Goal: Ask a question: Seek information or help from site administrators or community

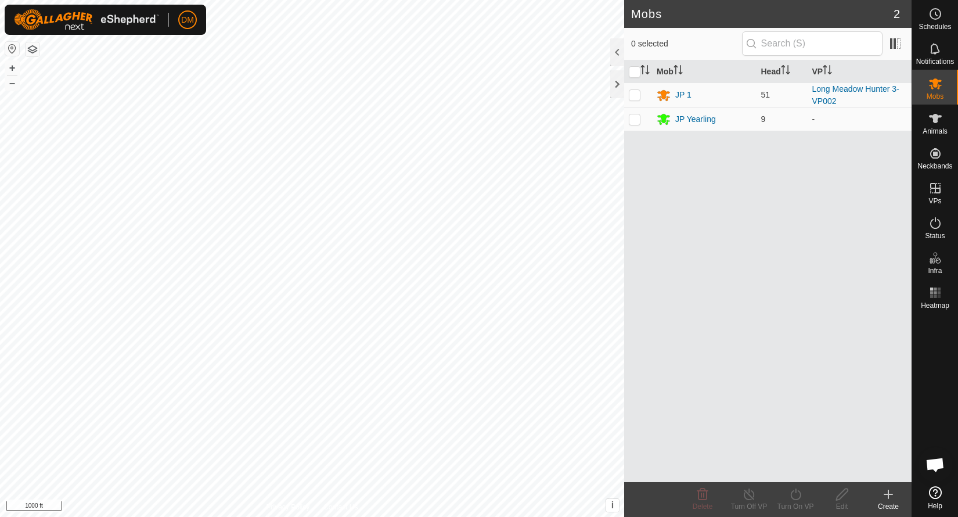
scroll to position [387, 0]
click at [937, 221] on icon at bounding box center [936, 223] width 14 height 14
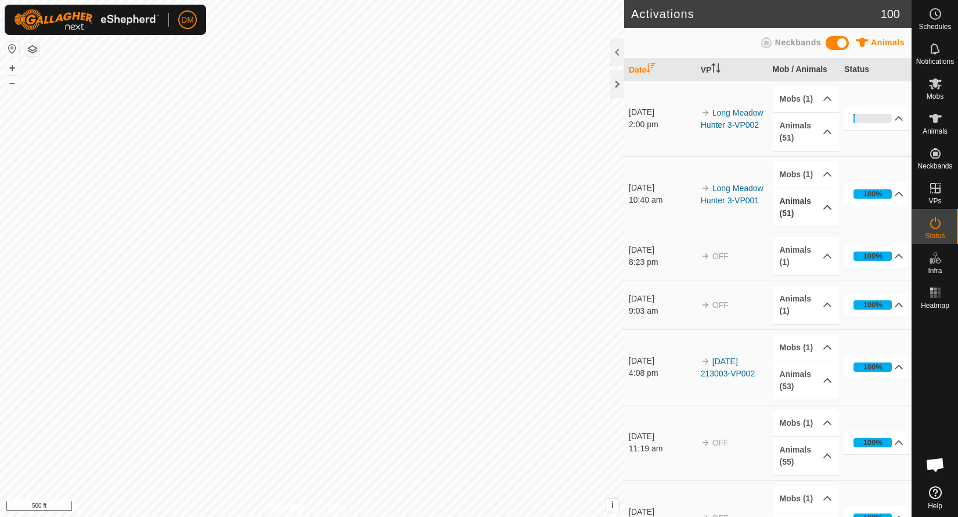
click at [828, 212] on p-accordion-header "Animals (51)" at bounding box center [806, 207] width 66 height 38
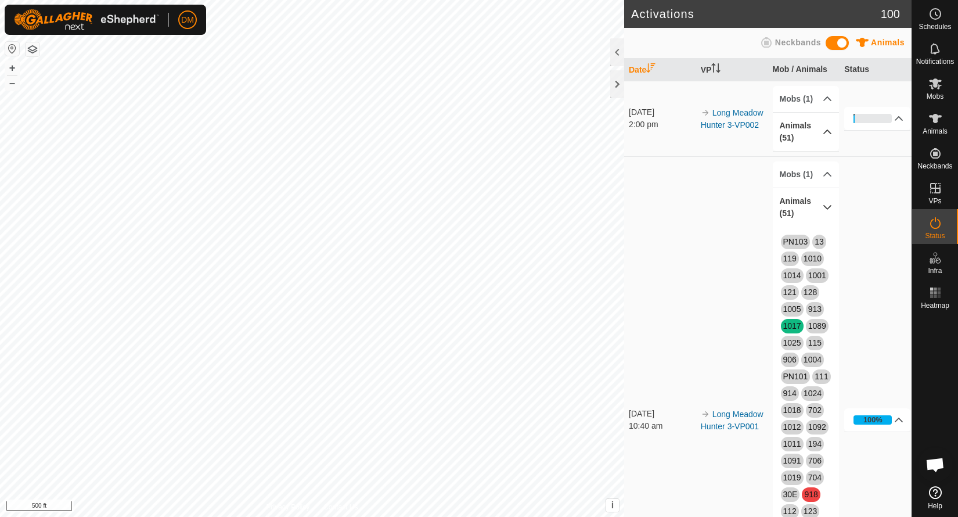
click at [832, 131] on p-accordion-header "Animals (51)" at bounding box center [806, 132] width 66 height 38
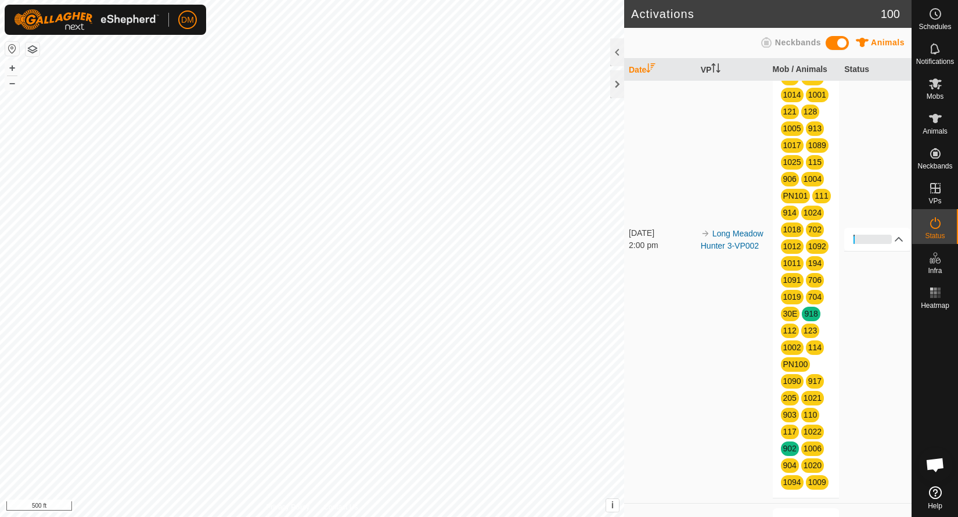
scroll to position [105, 0]
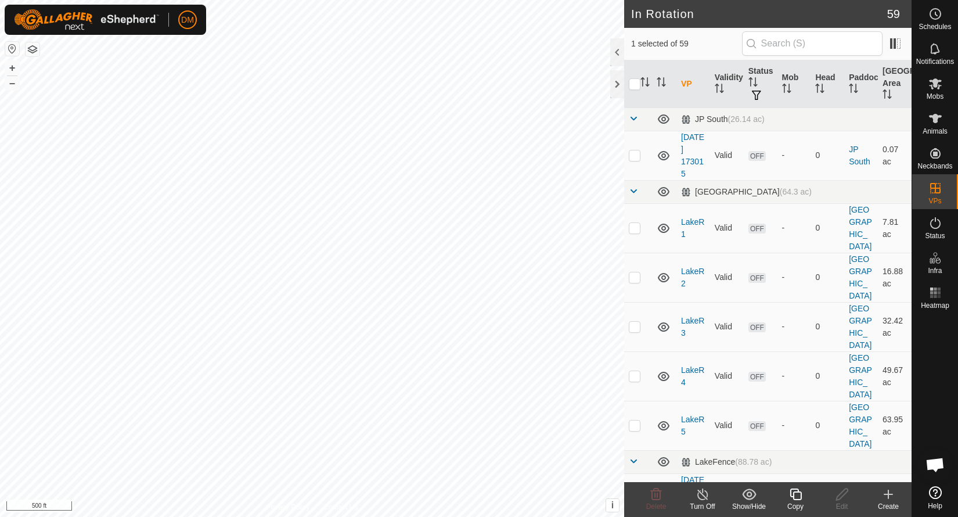
click at [702, 498] on icon at bounding box center [703, 494] width 15 height 14
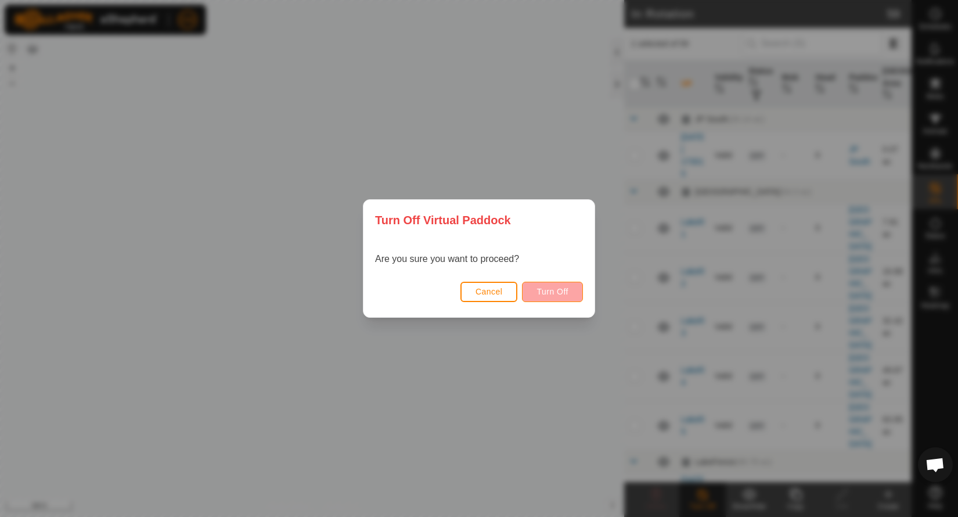
click at [565, 293] on span "Turn Off" at bounding box center [553, 291] width 32 height 9
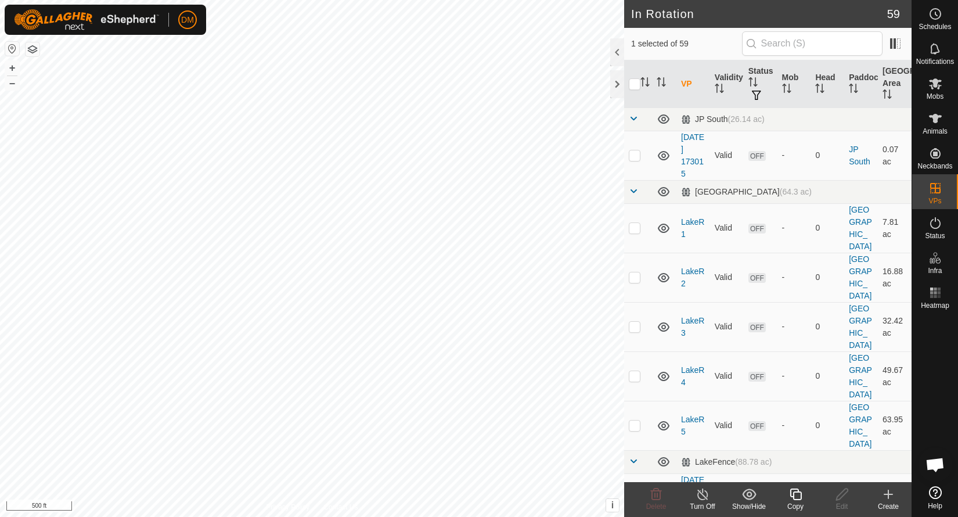
click at [702, 494] on line at bounding box center [702, 494] width 9 height 9
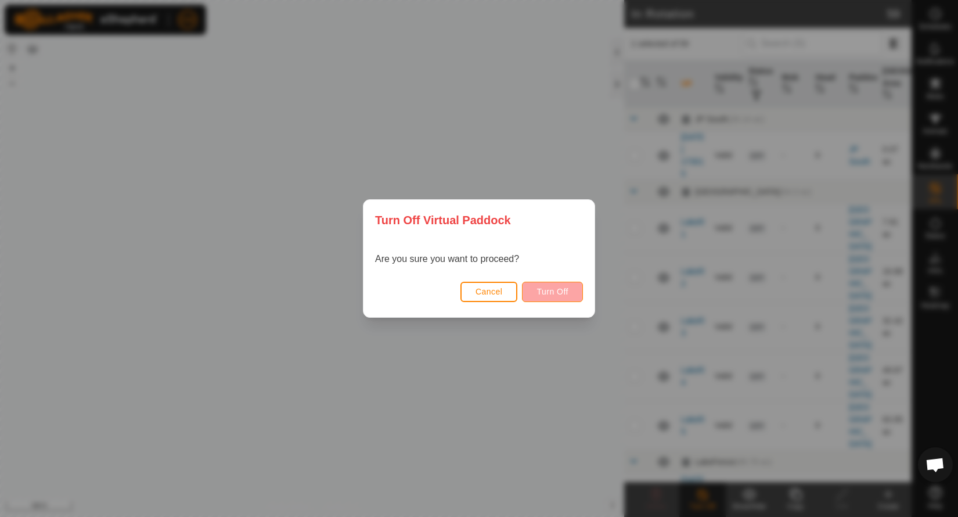
click at [546, 290] on span "Turn Off" at bounding box center [553, 291] width 32 height 9
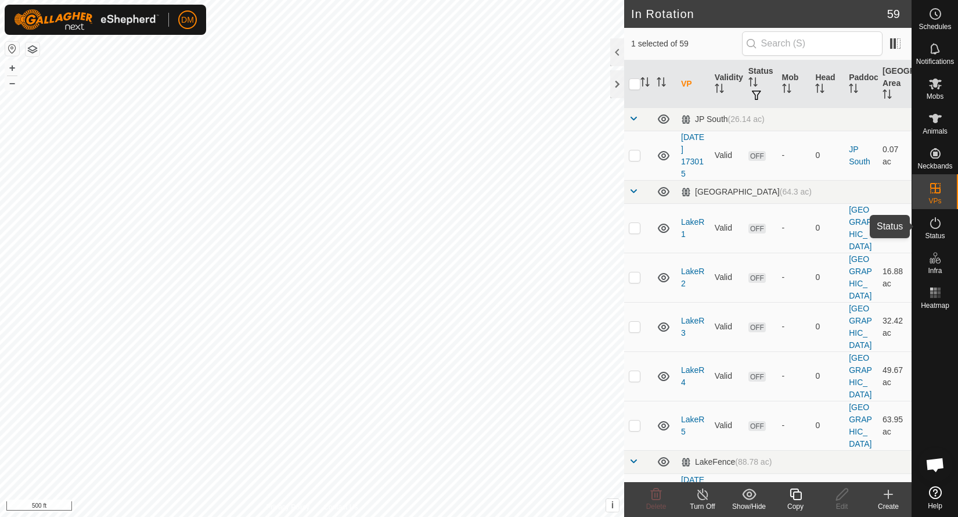
click at [933, 232] on span "Status" at bounding box center [935, 235] width 20 height 7
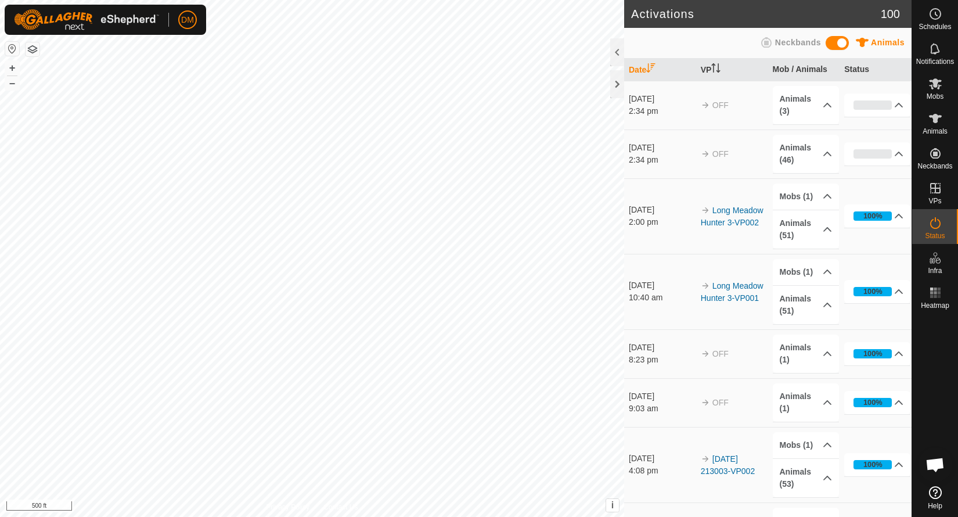
click at [749, 215] on td "Long Meadow Hunter 3-VP002" at bounding box center [732, 216] width 72 height 76
click at [748, 209] on link "Long Meadow Hunter 3-VP002" at bounding box center [732, 216] width 63 height 21
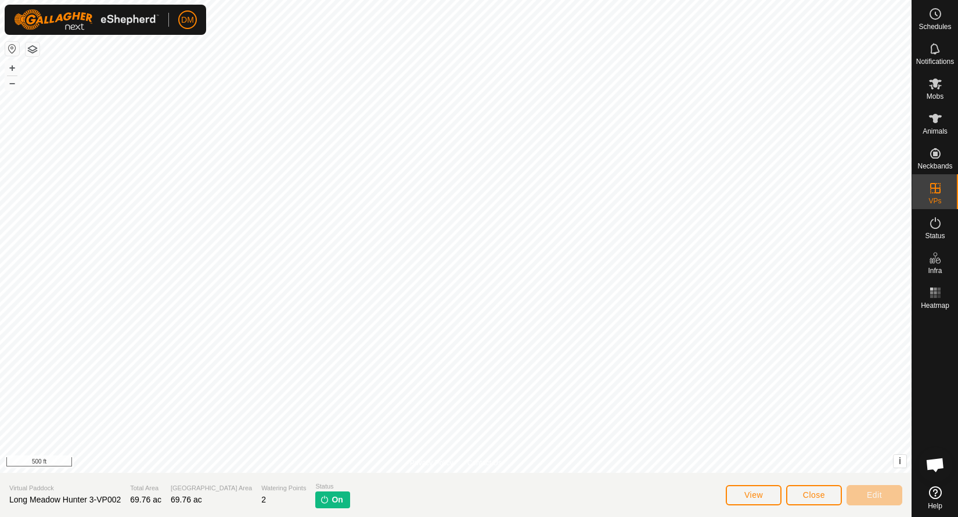
click at [332, 501] on span "On" at bounding box center [337, 500] width 11 height 12
click at [936, 81] on icon at bounding box center [935, 83] width 13 height 11
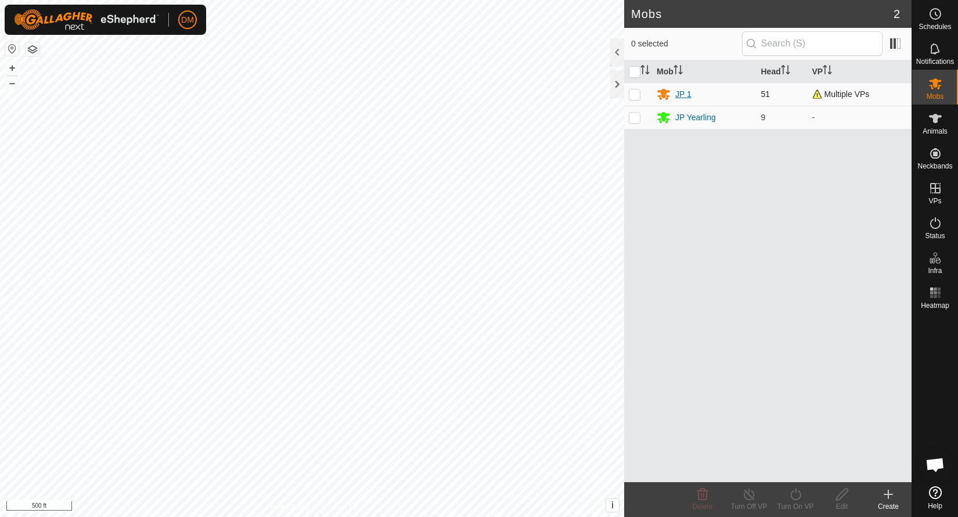
click at [682, 94] on div "JP 1" at bounding box center [683, 94] width 16 height 12
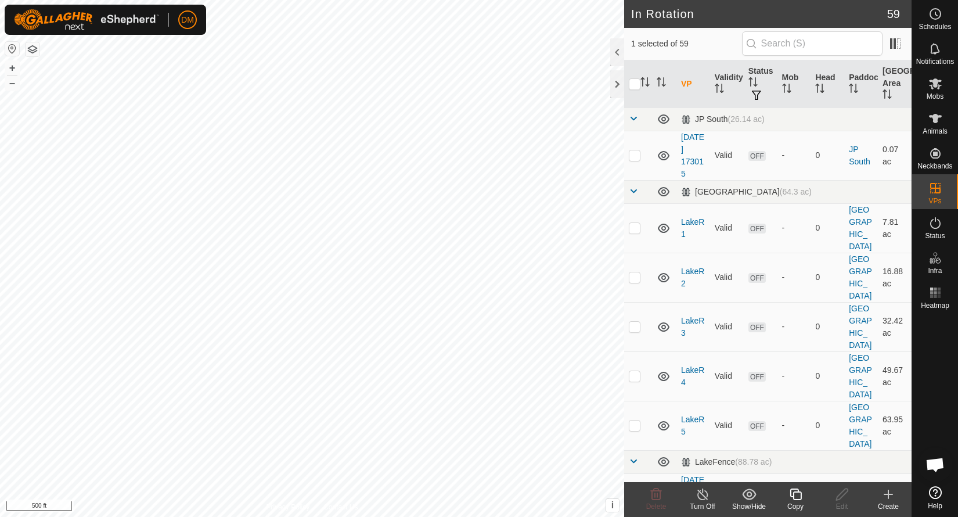
checkbox input "false"
checkbox input "true"
click at [937, 220] on icon at bounding box center [936, 223] width 14 height 14
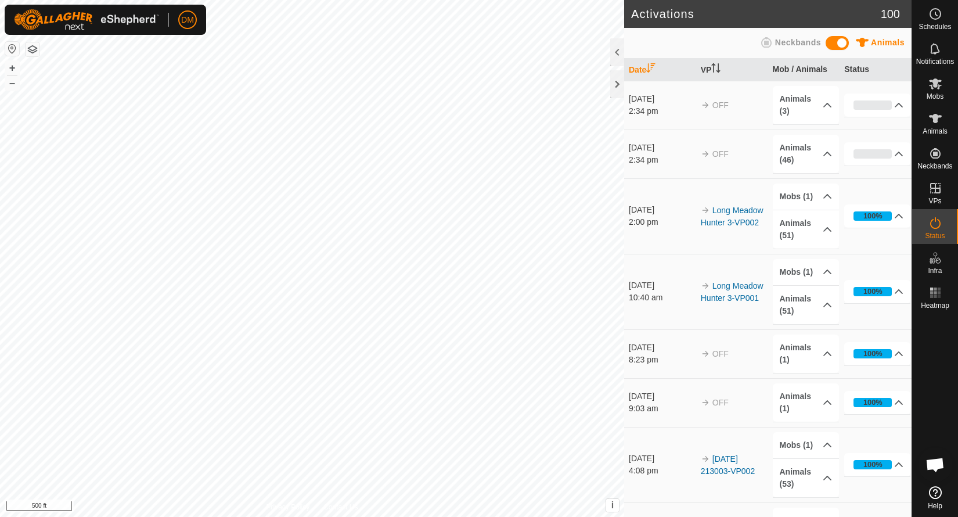
scroll to position [387, 0]
click at [830, 105] on p-accordion-header "Animals (3)" at bounding box center [806, 105] width 66 height 38
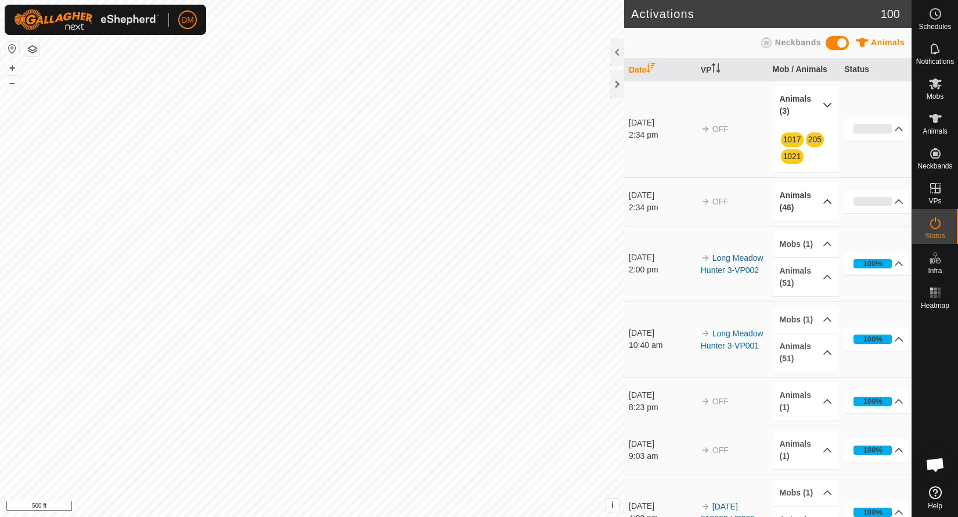
click at [828, 199] on p-accordion-header "Animals (46)" at bounding box center [806, 201] width 66 height 38
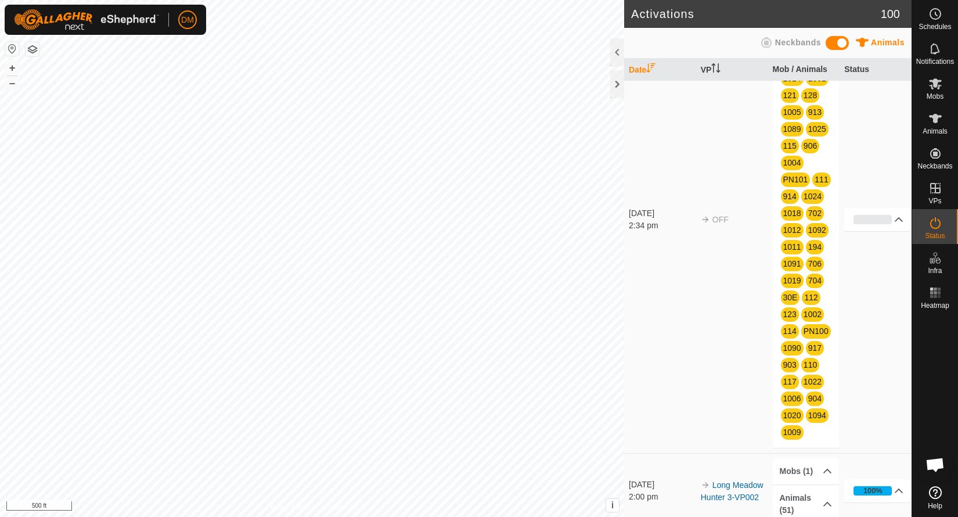
scroll to position [193, 0]
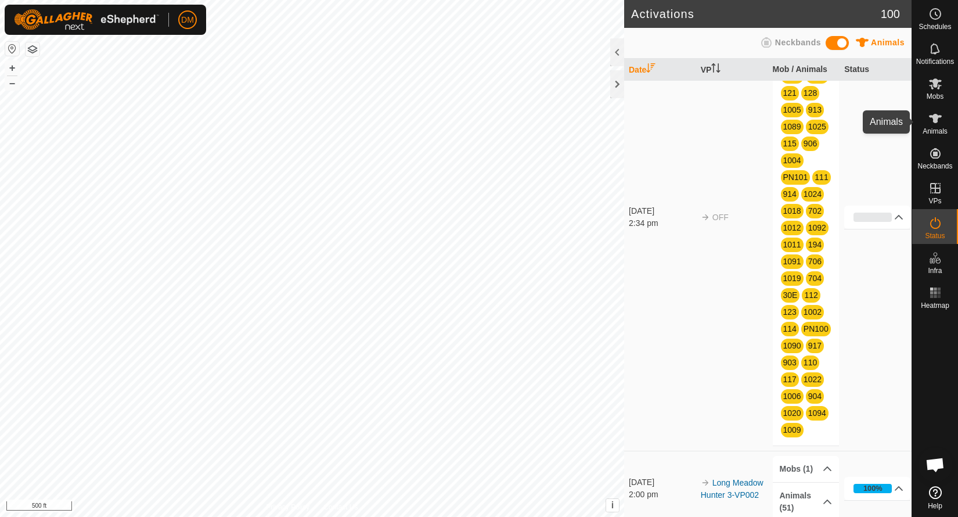
click at [933, 122] on icon at bounding box center [935, 118] width 13 height 9
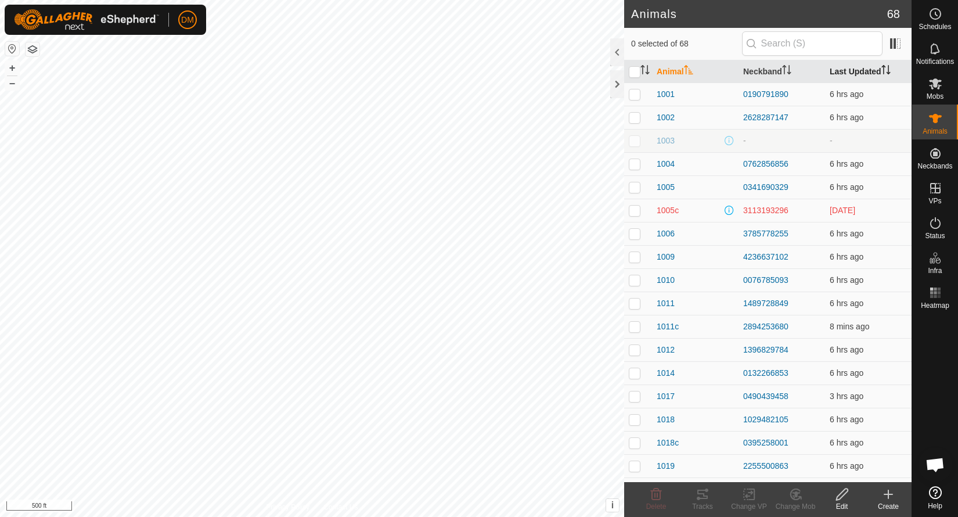
click at [863, 68] on th "Last Updated" at bounding box center [868, 71] width 87 height 23
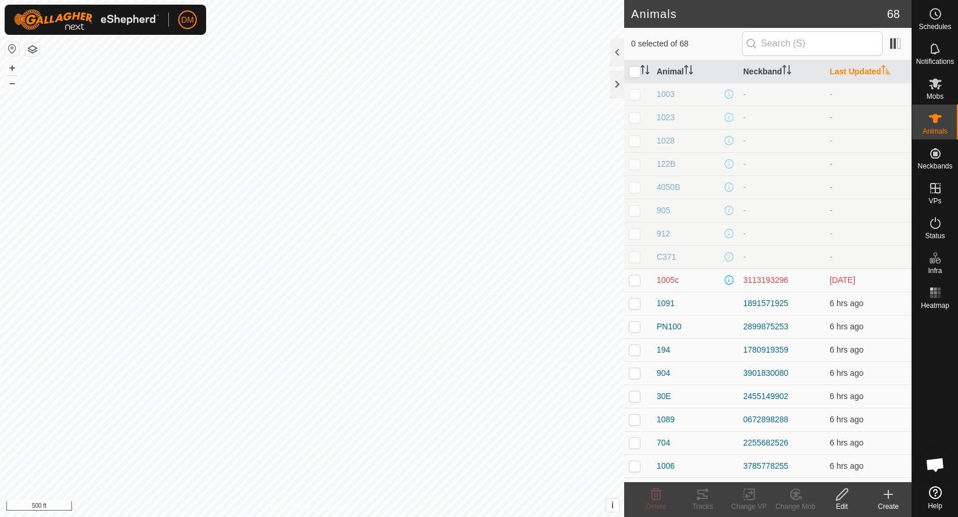
click at [863, 68] on th "Last Updated" at bounding box center [868, 71] width 87 height 23
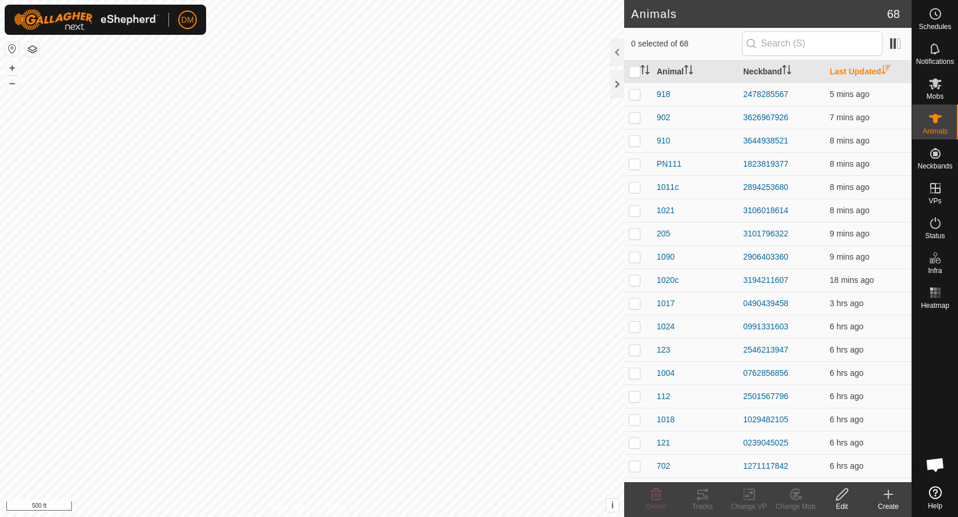
click at [935, 462] on span "Open chat" at bounding box center [935, 466] width 19 height 16
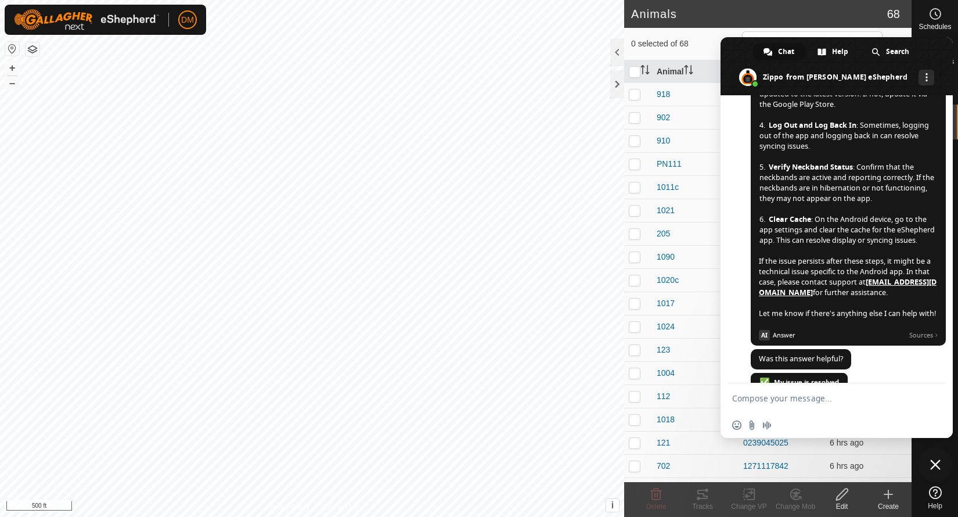
scroll to position [387, 0]
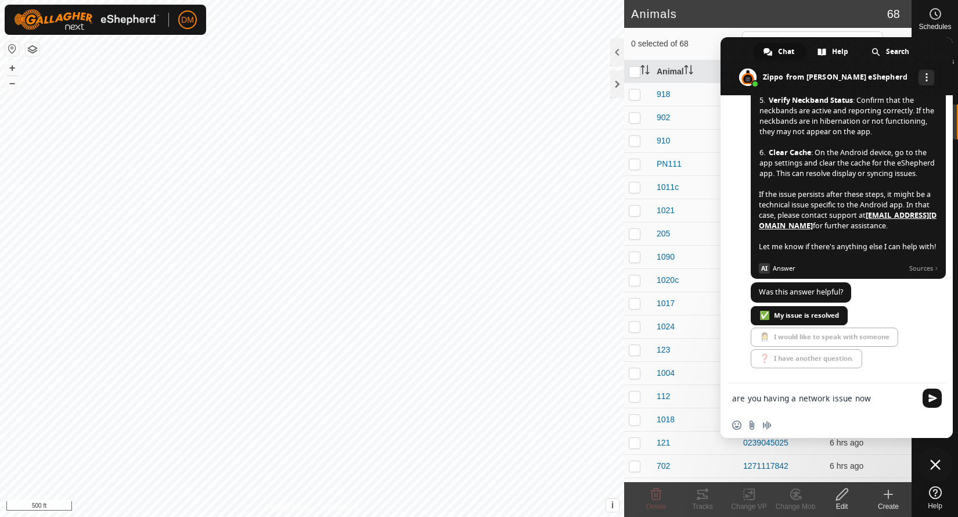
type textarea "are you having a network issue now?"
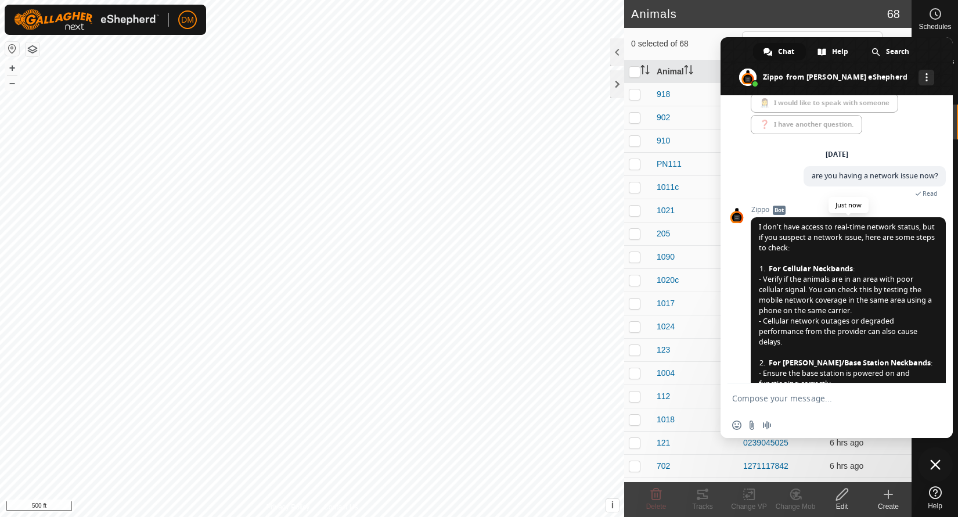
scroll to position [955, 0]
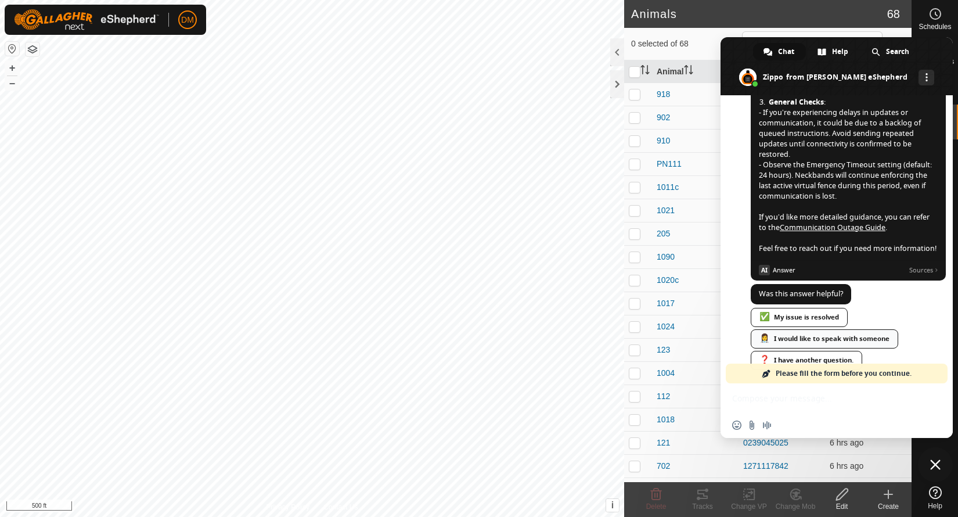
click at [838, 329] on div "👩‍⚕️ I would like to speak with someone" at bounding box center [825, 338] width 148 height 19
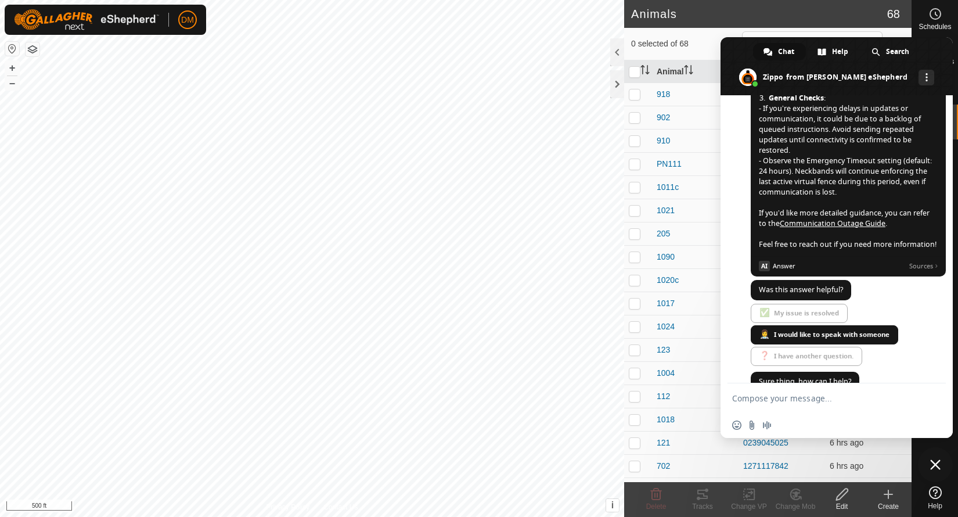
scroll to position [982, 0]
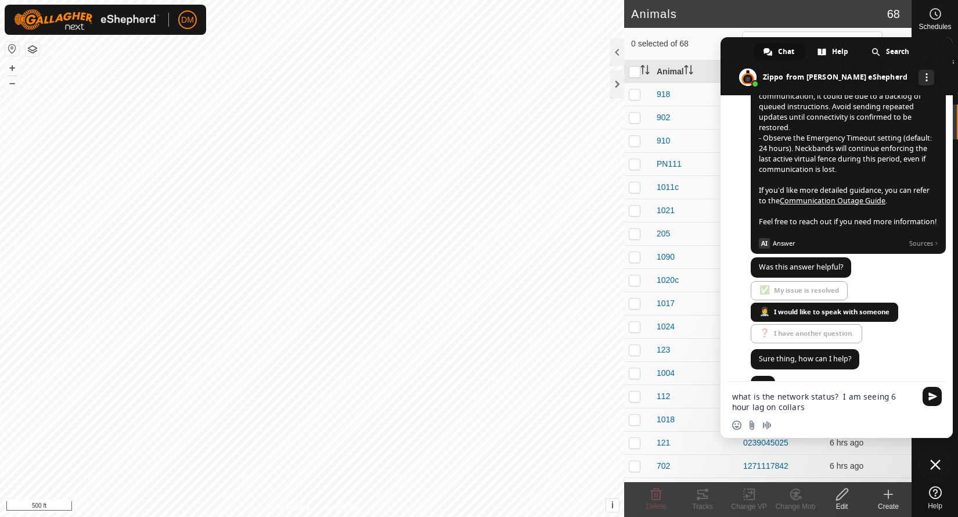
type textarea "what is the network status? I am seeing 6 hour lag on collars"
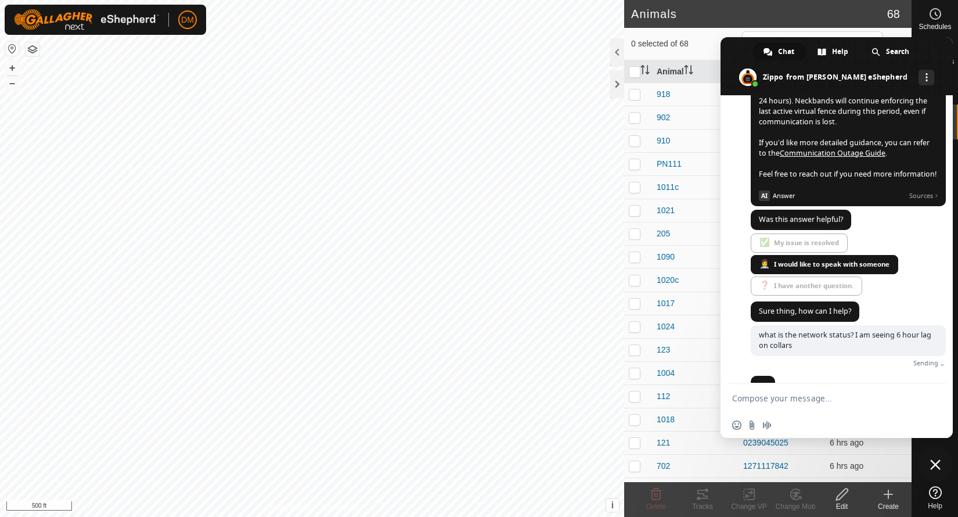
scroll to position [1020, 0]
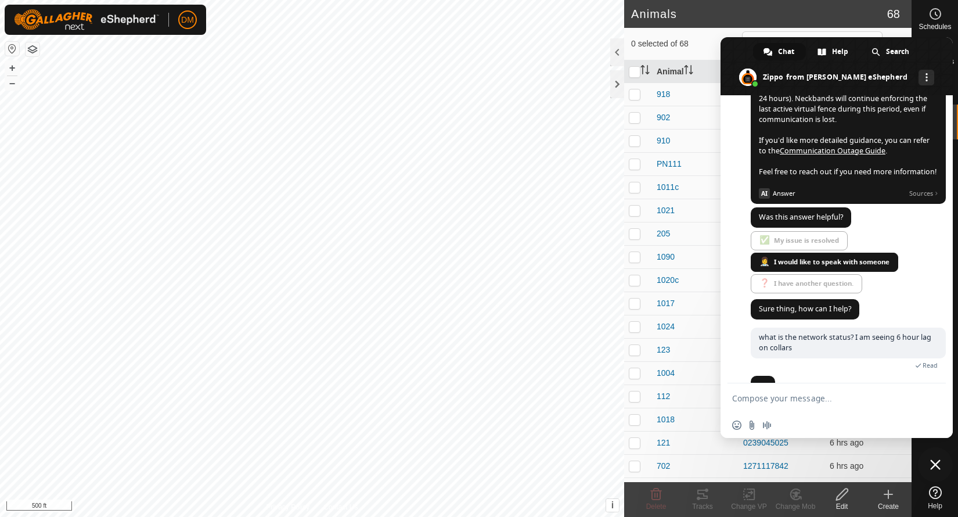
click at [732, 12] on h2 "Animals" at bounding box center [759, 14] width 256 height 14
click at [921, 454] on div at bounding box center [935, 398] width 46 height 168
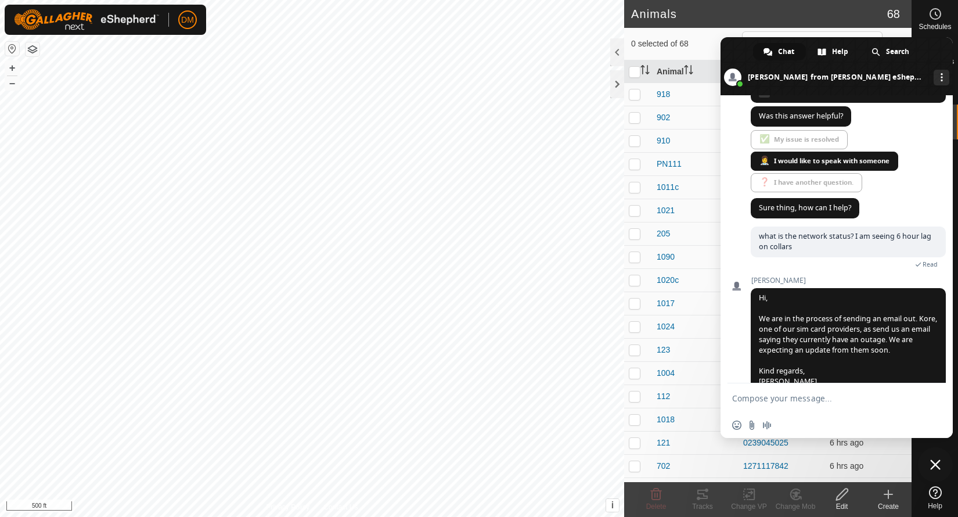
click at [820, 400] on textarea "Compose your message..." at bounding box center [824, 398] width 184 height 10
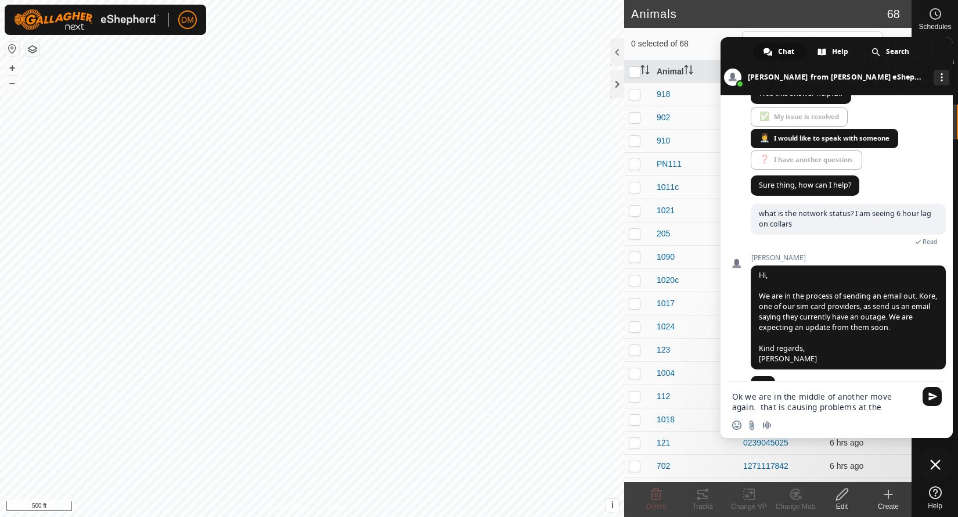
type textarea "Ok we are in the middle of another move again. that is causing problems at the …"
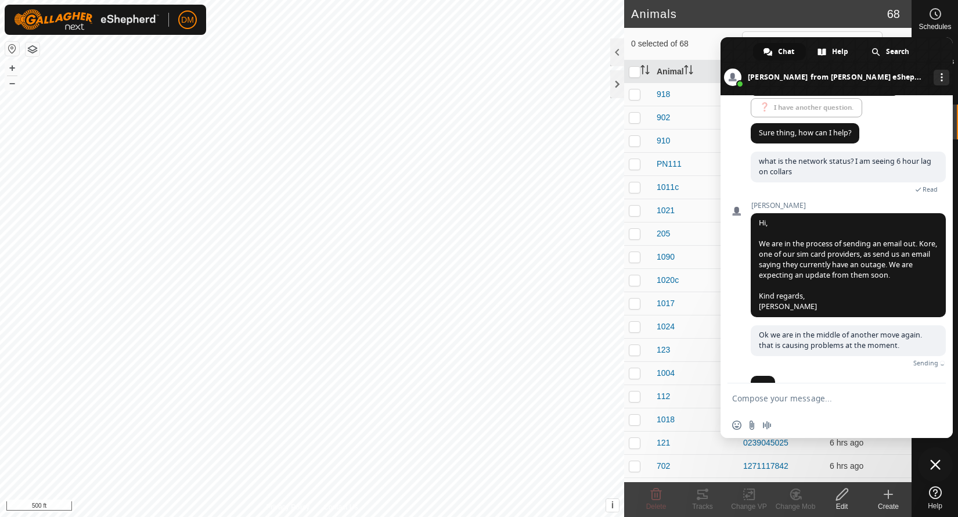
scroll to position [1183, 0]
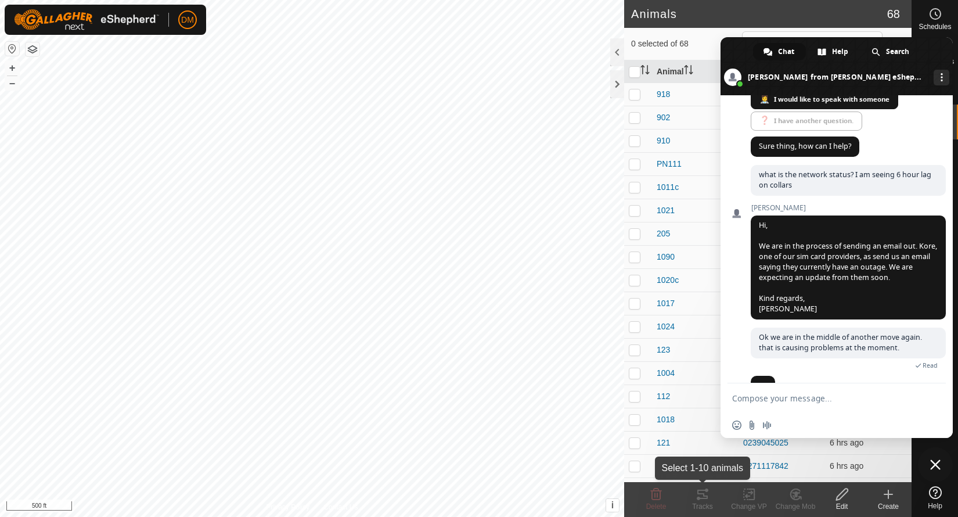
click at [680, 497] on tracks-svg-icon at bounding box center [703, 494] width 46 height 14
click at [745, 55] on span at bounding box center [837, 66] width 232 height 58
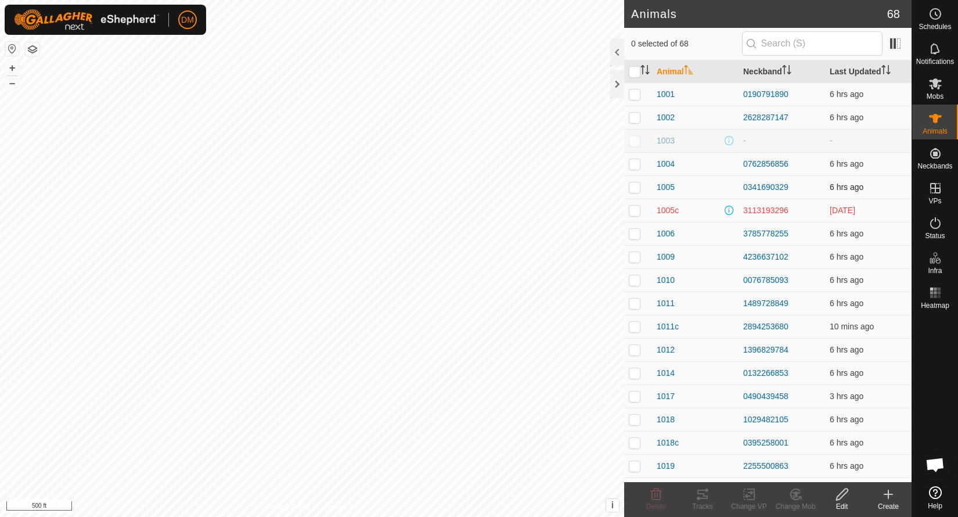
scroll to position [1183, 0]
click at [876, 69] on th "Last Updated" at bounding box center [868, 71] width 87 height 23
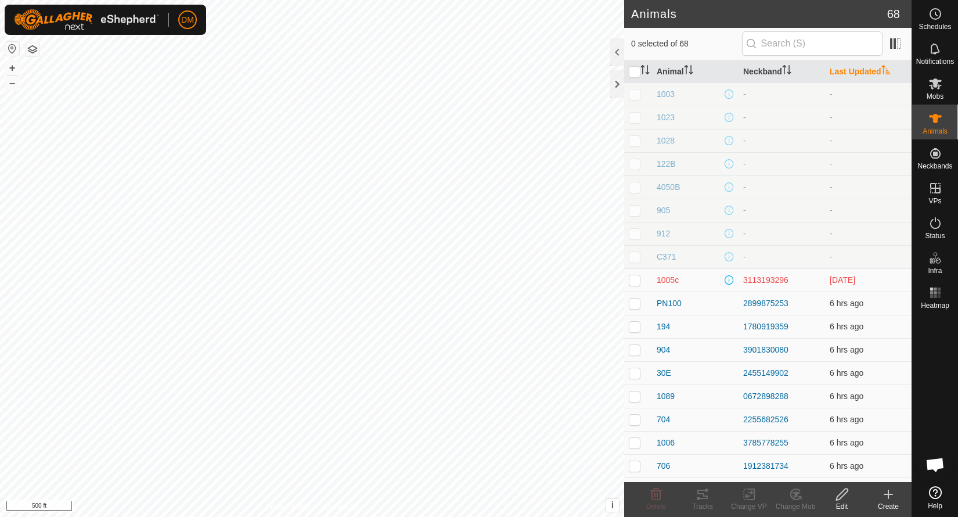
click at [879, 67] on th "Last Updated" at bounding box center [868, 71] width 87 height 23
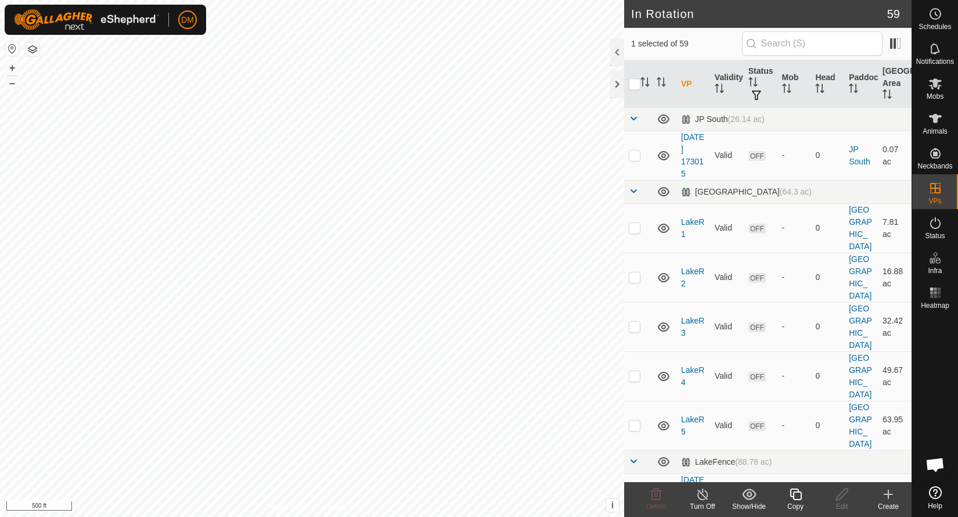
checkbox input "true"
checkbox input "false"
click at [937, 121] on icon at bounding box center [935, 118] width 13 height 9
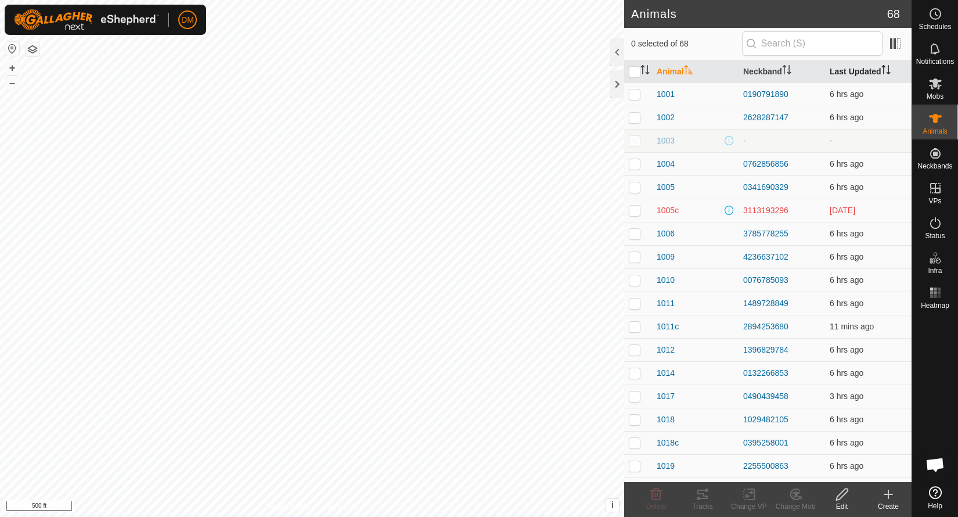
click at [852, 69] on th "Last Updated" at bounding box center [868, 71] width 87 height 23
click at [939, 81] on icon at bounding box center [935, 83] width 13 height 11
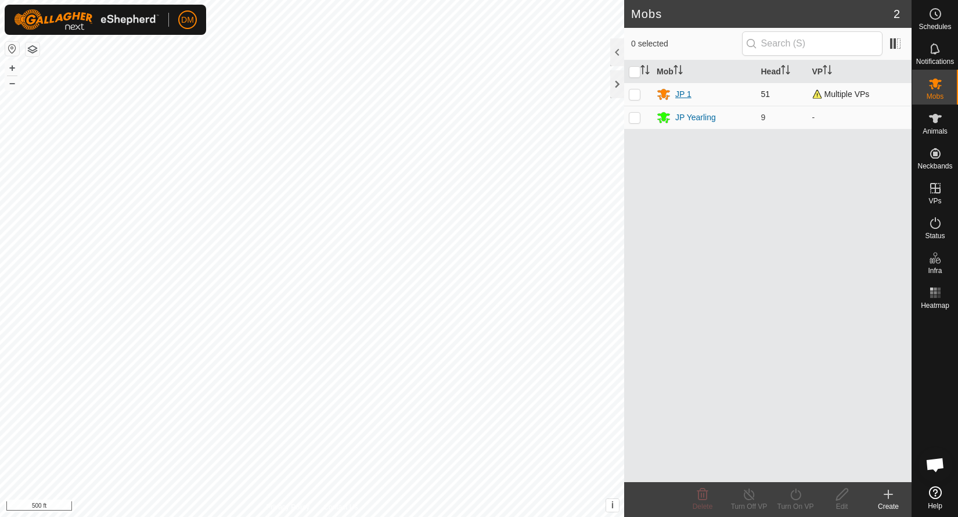
click at [682, 92] on div "JP 1" at bounding box center [683, 94] width 16 height 12
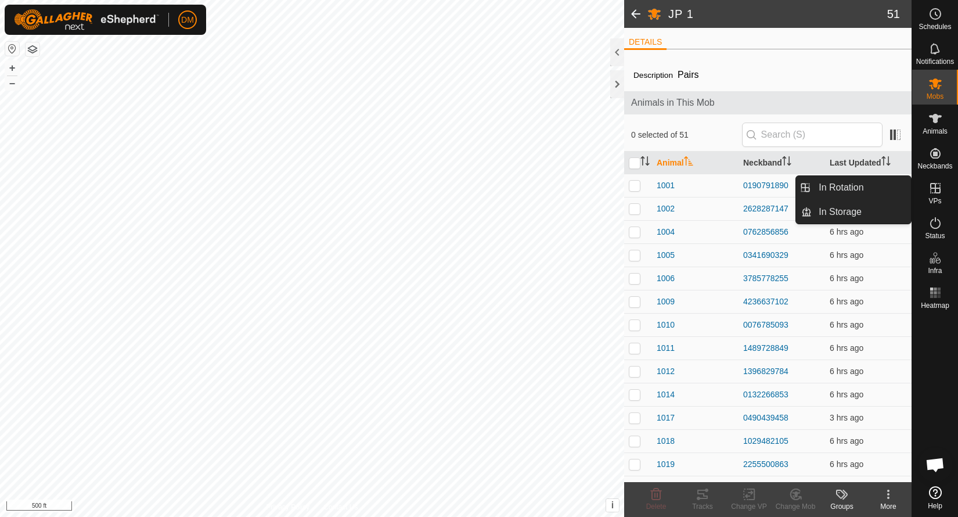
click at [943, 191] on es-virtualpaddocks-svg-icon at bounding box center [935, 188] width 21 height 19
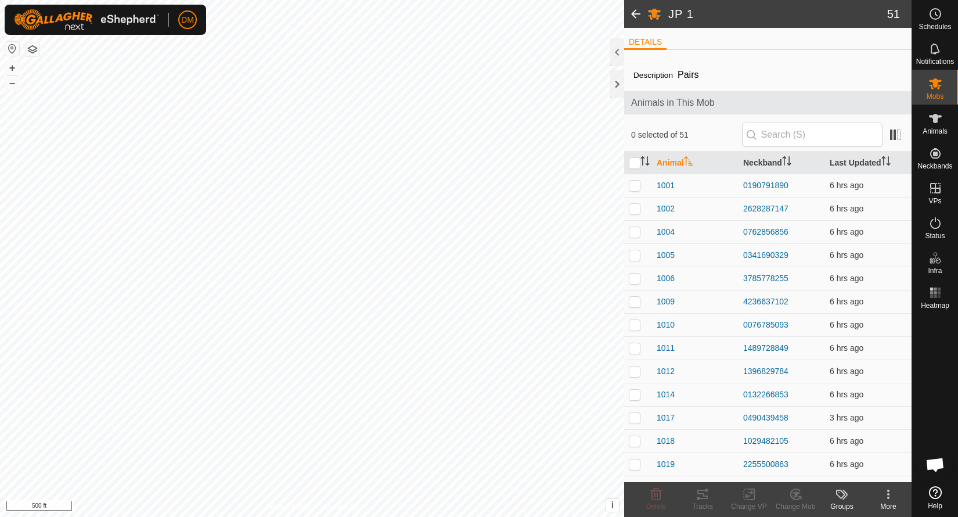
click at [939, 456] on span "Open chat" at bounding box center [935, 464] width 35 height 35
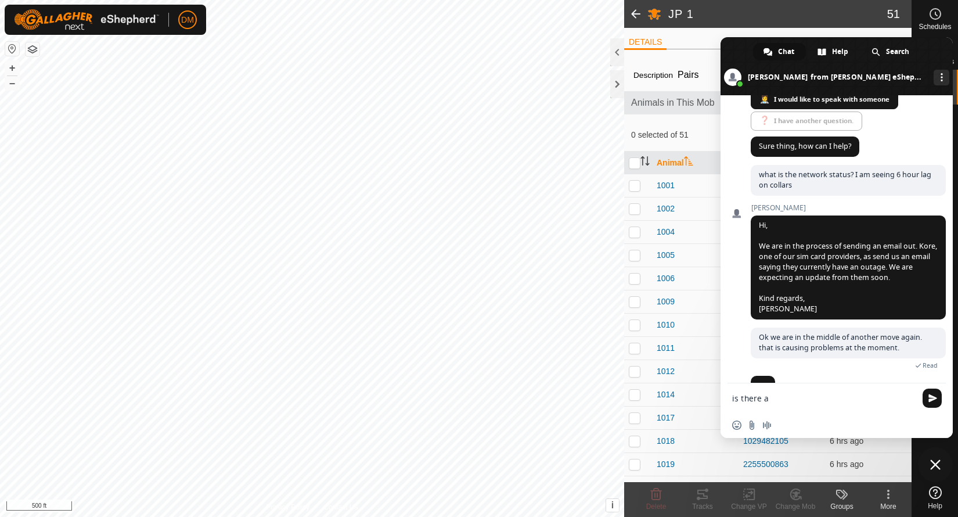
scroll to position [1232, 0]
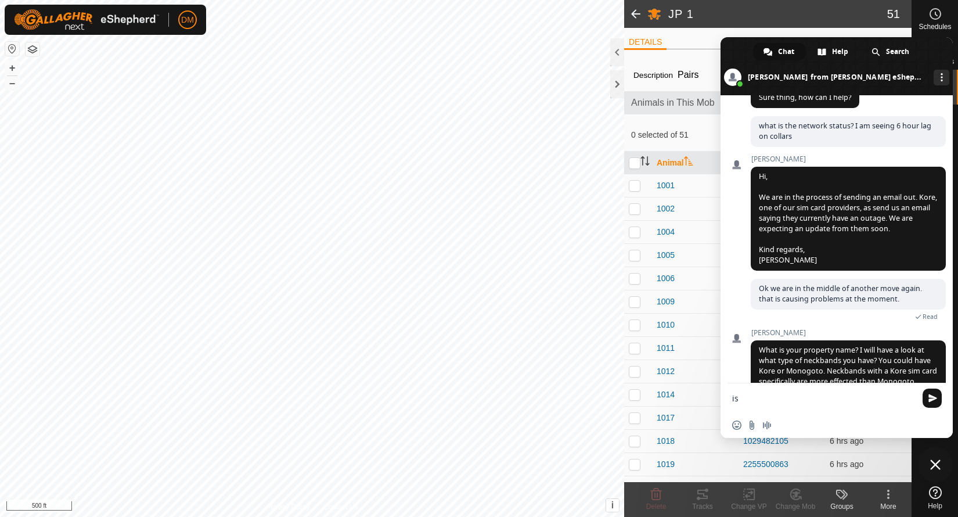
type textarea "i"
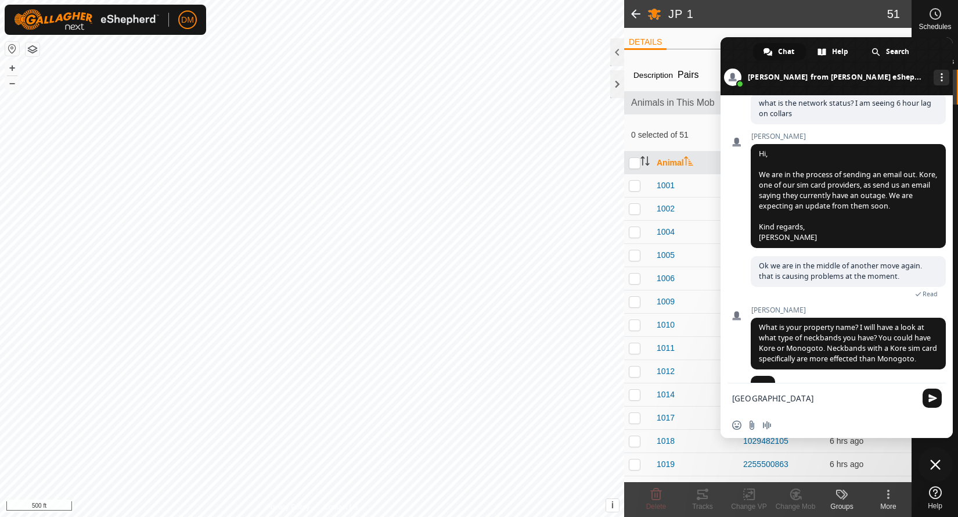
type textarea "[GEOGRAPHIC_DATA]"
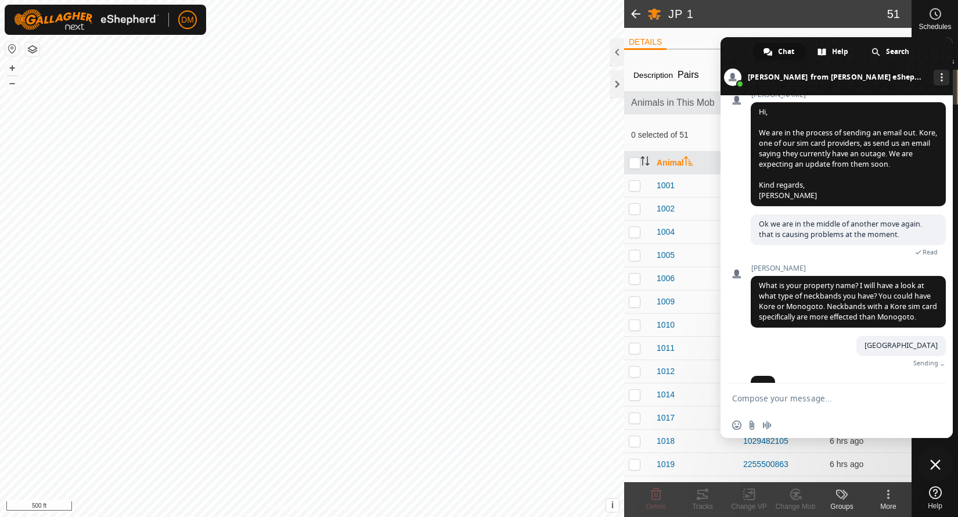
scroll to position [1283, 0]
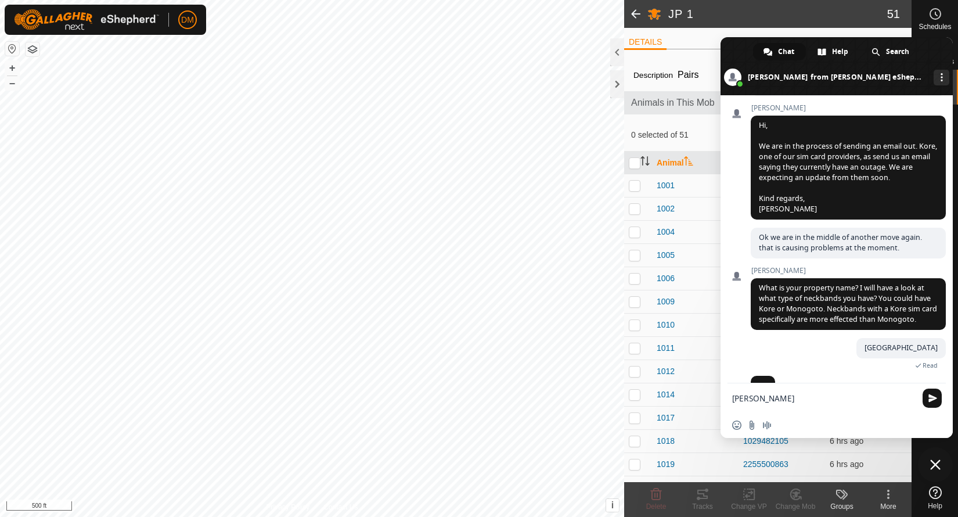
type textarea "[PERSON_NAME]"
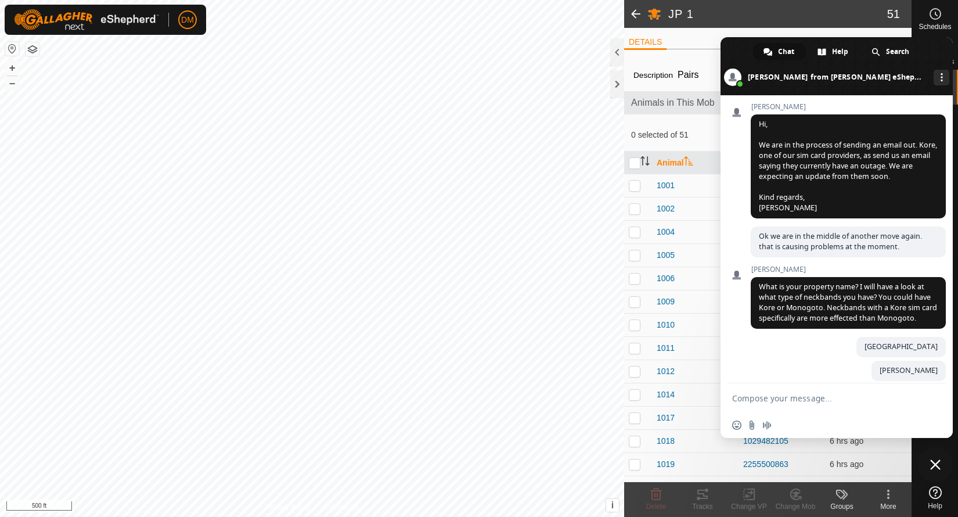
scroll to position [1335, 0]
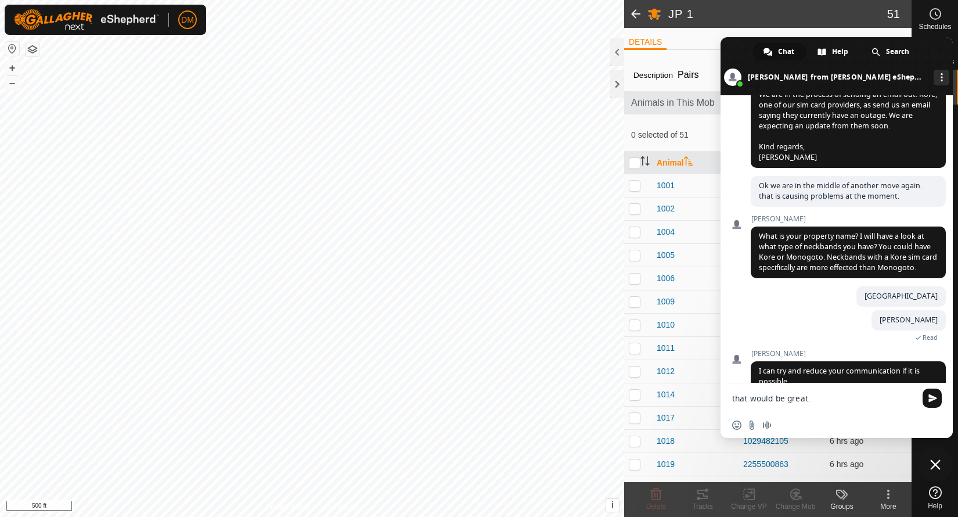
type textarea "that would be great."
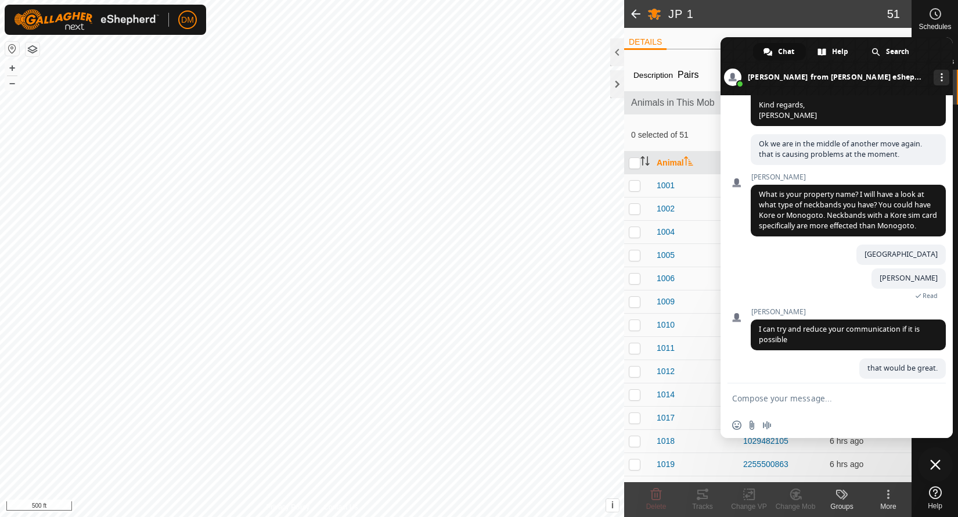
scroll to position [1363, 0]
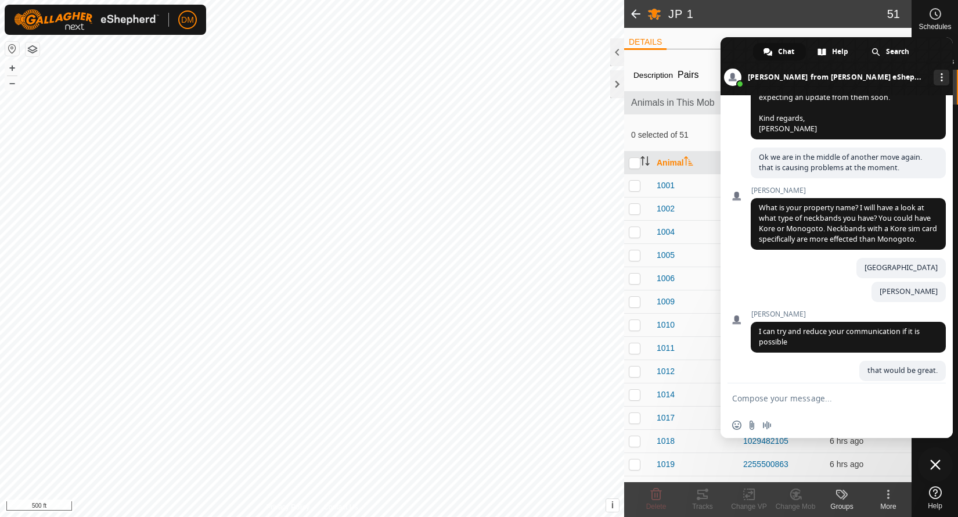
click at [756, 20] on header "JP 1 51" at bounding box center [768, 14] width 288 height 28
click at [690, 362] on td "1012" at bounding box center [695, 371] width 87 height 23
click at [692, 34] on div "DETAILS Description Pairs Animals in This Mob 0 selected of 51 Animal Neckband …" at bounding box center [768, 255] width 288 height 454
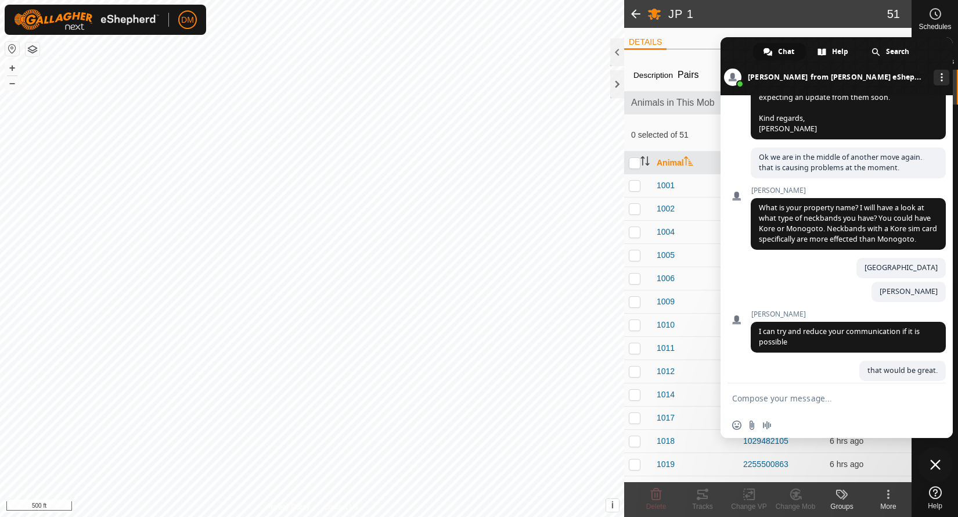
click at [696, 46] on ul "DETAILS" at bounding box center [768, 42] width 288 height 15
click at [639, 10] on span at bounding box center [635, 14] width 23 height 28
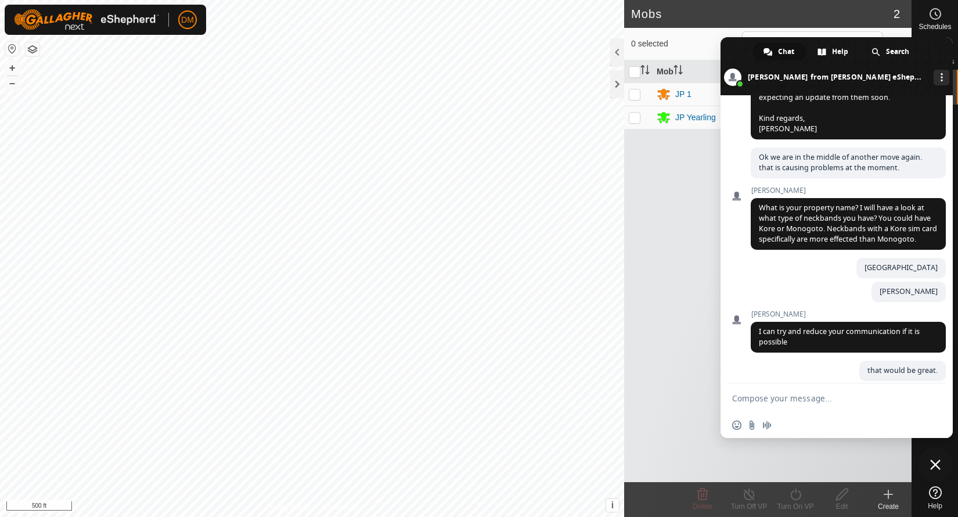
click at [736, 24] on header "Mobs 2" at bounding box center [768, 14] width 288 height 28
click at [681, 94] on div "JP 1" at bounding box center [683, 94] width 16 height 12
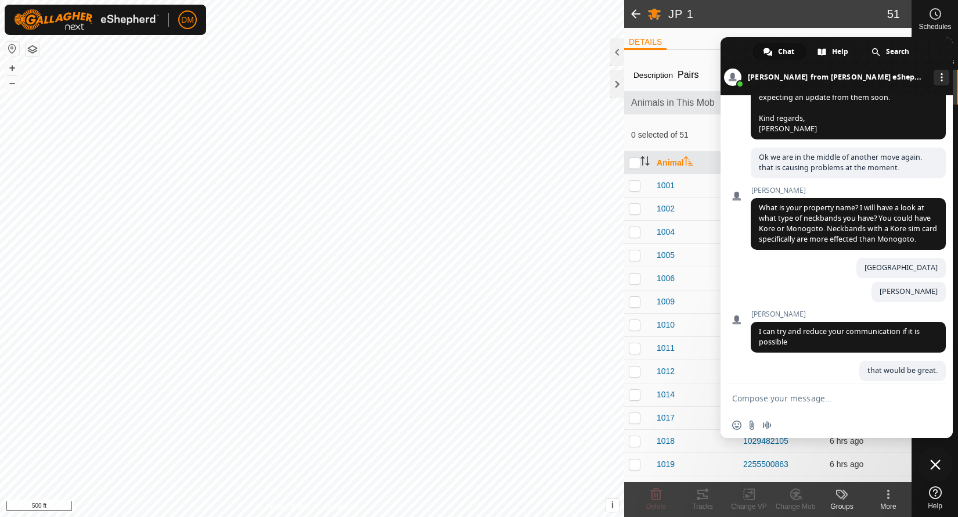
click at [929, 449] on span "Close chat" at bounding box center [935, 464] width 35 height 35
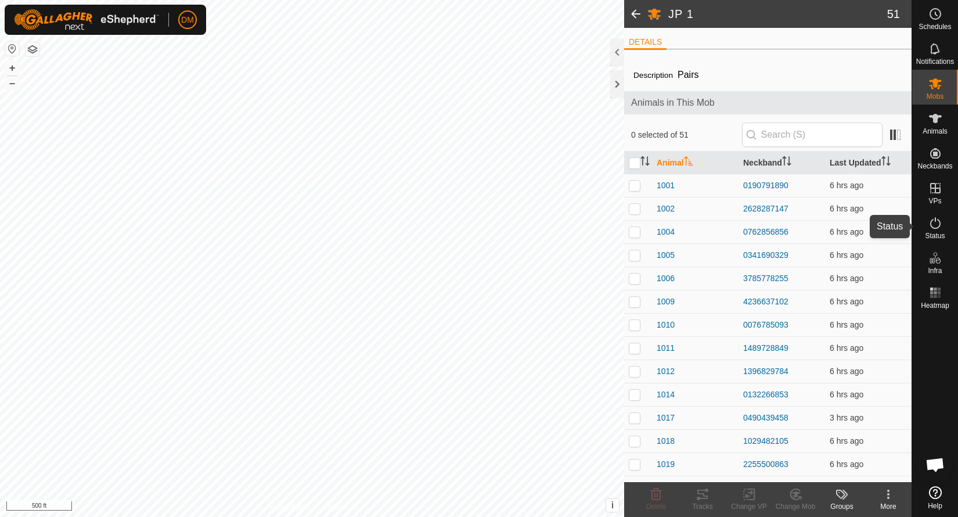
click at [937, 223] on icon at bounding box center [936, 223] width 14 height 14
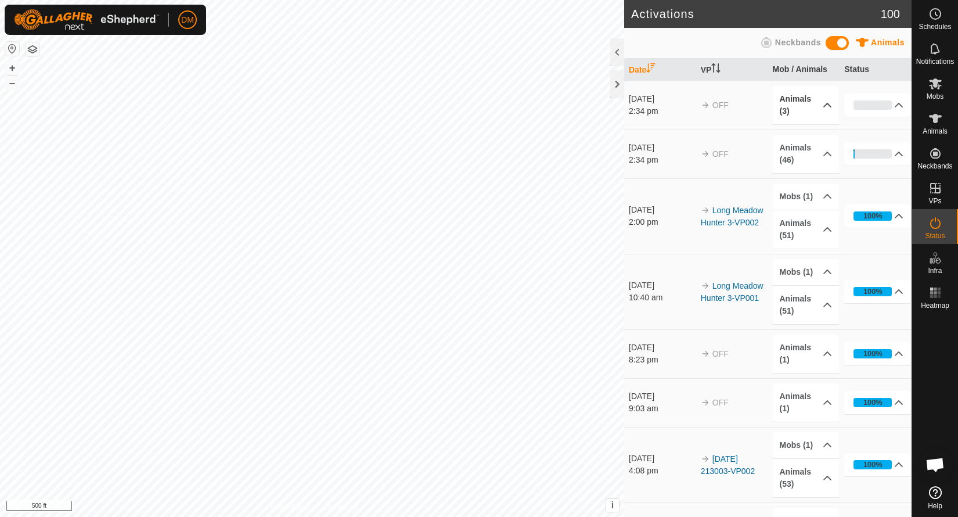
click at [826, 101] on p-accordion-header "Animals (3)" at bounding box center [806, 105] width 66 height 38
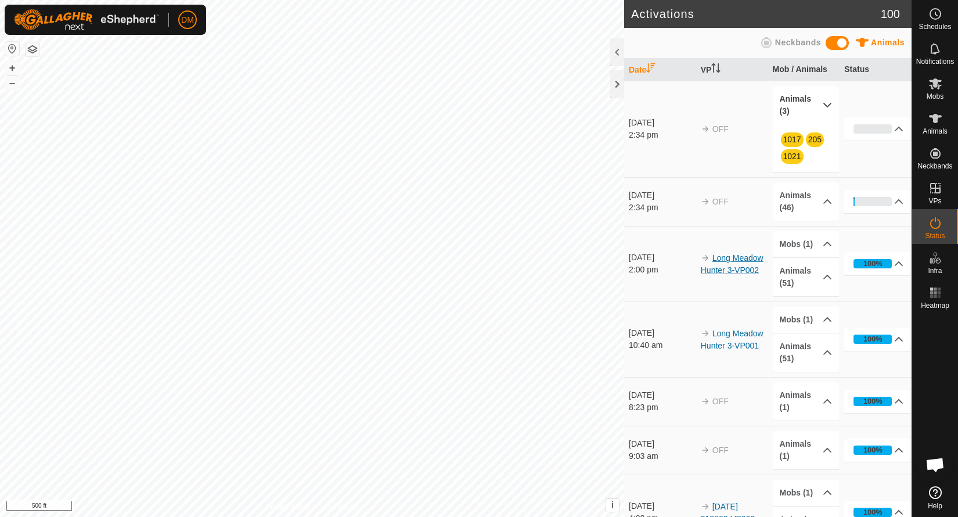
click at [739, 258] on link "Long Meadow Hunter 3-VP002" at bounding box center [732, 263] width 63 height 21
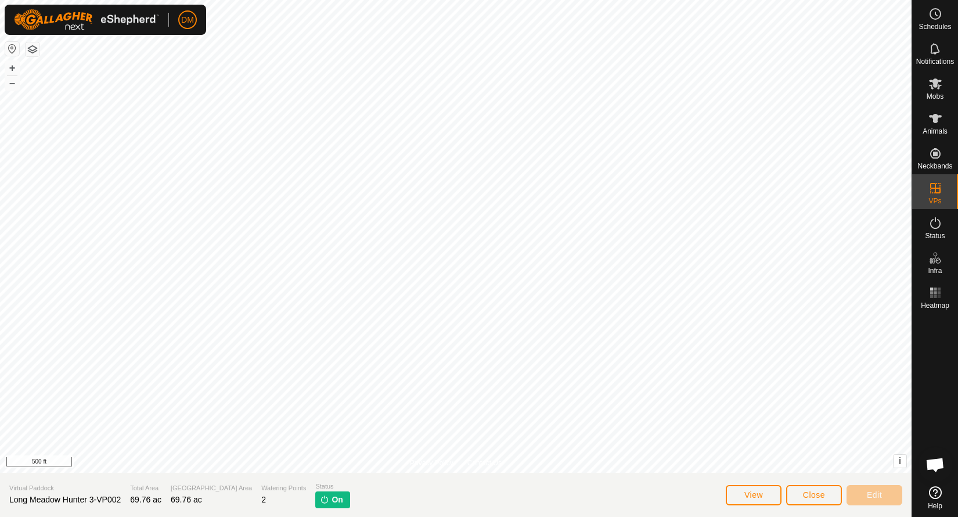
click at [35, 501] on span "Long Meadow Hunter 3-VP002" at bounding box center [65, 499] width 112 height 9
drag, startPoint x: 9, startPoint y: 501, endPoint x: 124, endPoint y: 500, distance: 114.4
click at [124, 500] on section "Virtual Paddock Long Meadow Hunter 3-VP002 Total Area 69.76 ac Grazing Area 69.…" at bounding box center [456, 495] width 912 height 44
copy span "Long Meadow Hunter 3-VP002"
click at [937, 459] on span "Open chat" at bounding box center [935, 466] width 19 height 16
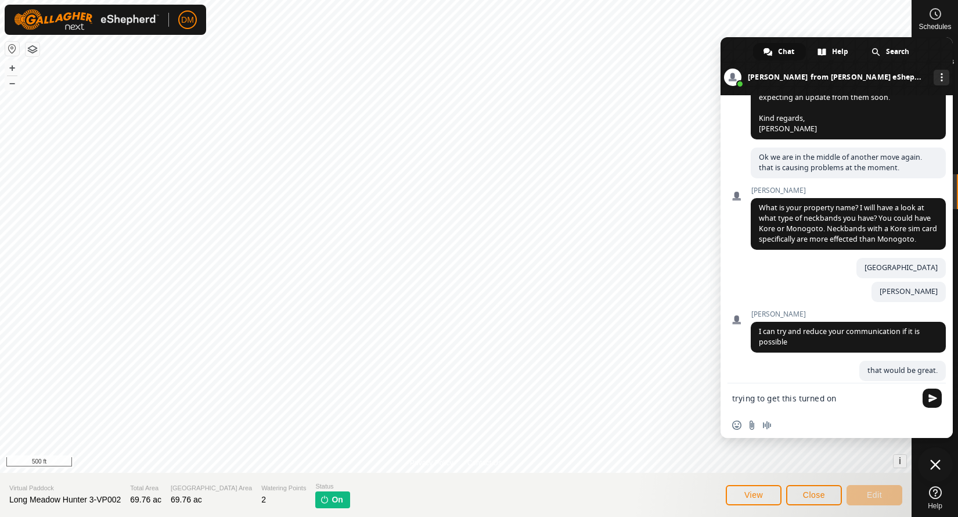
paste textarea "Long Meadow Hunter 3-VP002"
type textarea "trying to get this turned on Long Meadow Hunter 3-VP002"
click at [837, 396] on textarea "trying to get this turned on Long Meadow Hunter 3-VP002" at bounding box center [824, 401] width 184 height 21
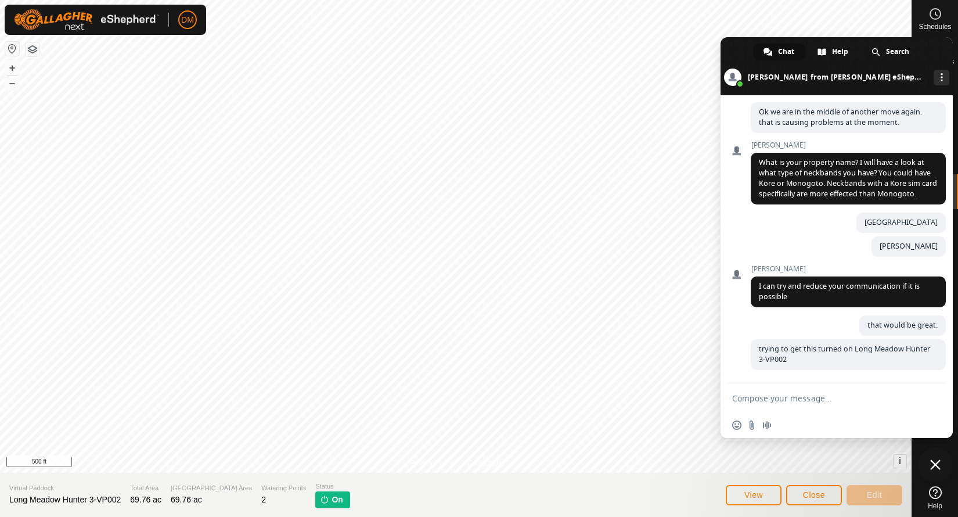
scroll to position [1386, 0]
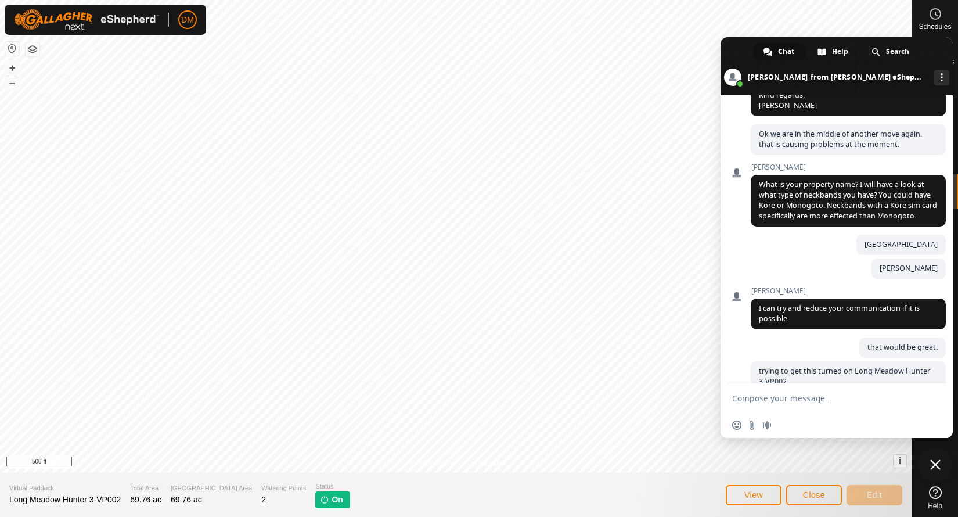
click at [817, 494] on span "Close" at bounding box center [814, 494] width 22 height 9
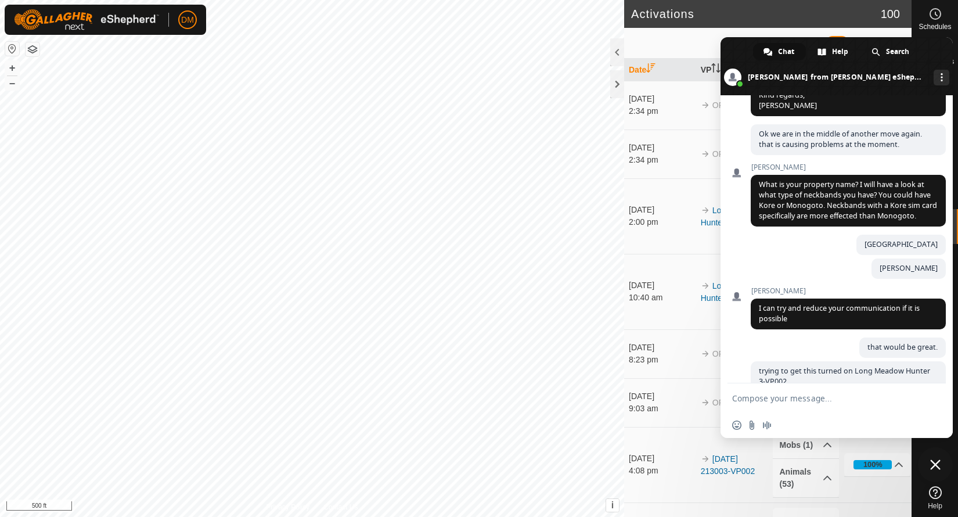
click at [732, 15] on h2 "Activations" at bounding box center [756, 14] width 250 height 14
click at [931, 443] on div at bounding box center [935, 398] width 46 height 168
click at [899, 486] on td "100% In Progress Pending 0 Sent 0 Completed Confirmed 45 Overridden 8 Cancelled…" at bounding box center [876, 465] width 72 height 76
click at [938, 461] on span "Close chat" at bounding box center [935, 464] width 10 height 10
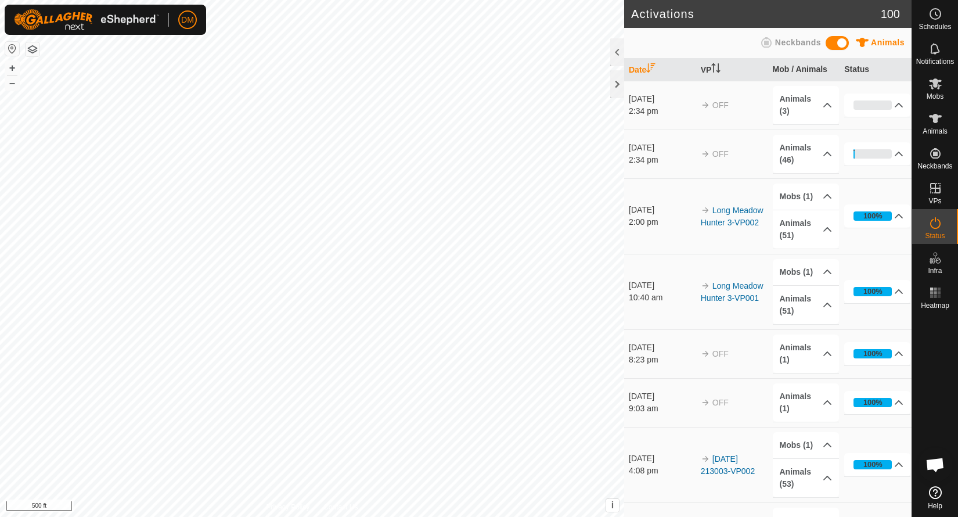
scroll to position [1420, 0]
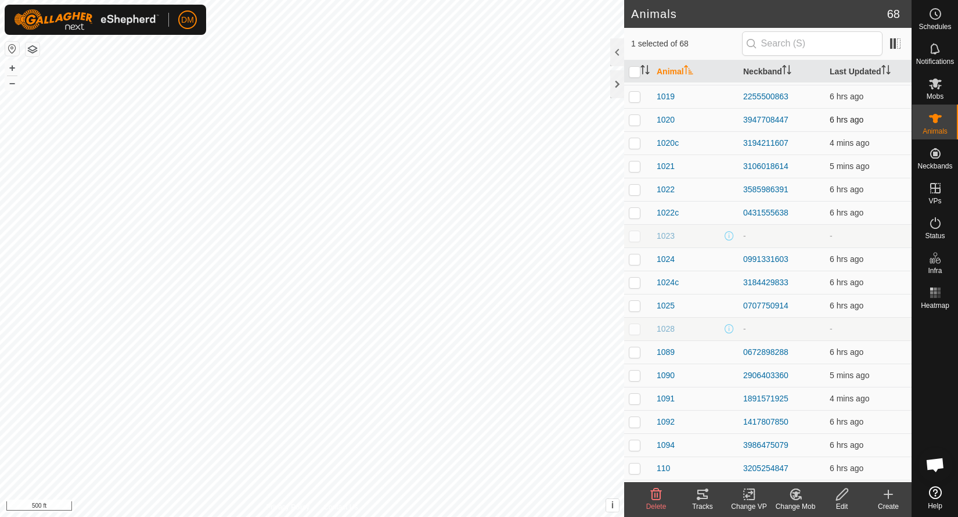
scroll to position [370, 0]
click at [865, 73] on th "Last Updated" at bounding box center [868, 71] width 87 height 23
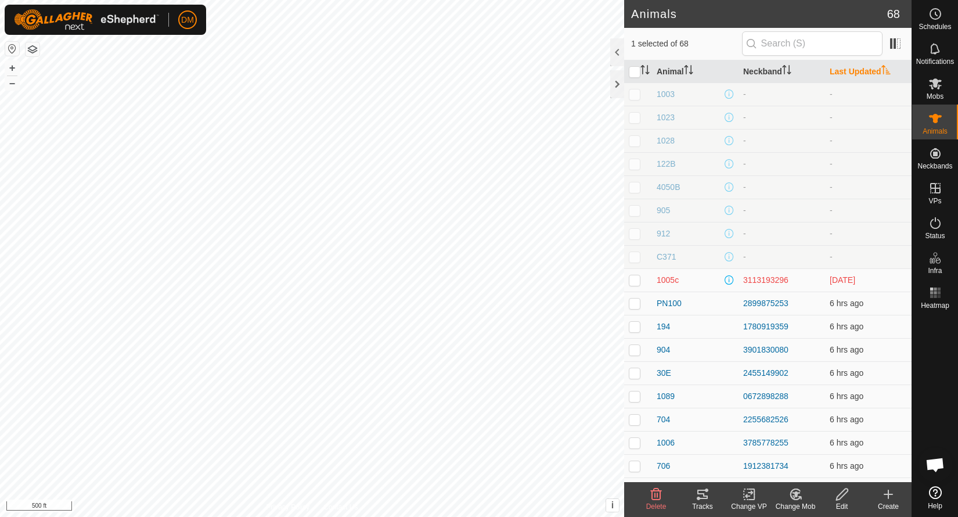
click at [854, 77] on th "Last Updated" at bounding box center [868, 71] width 87 height 23
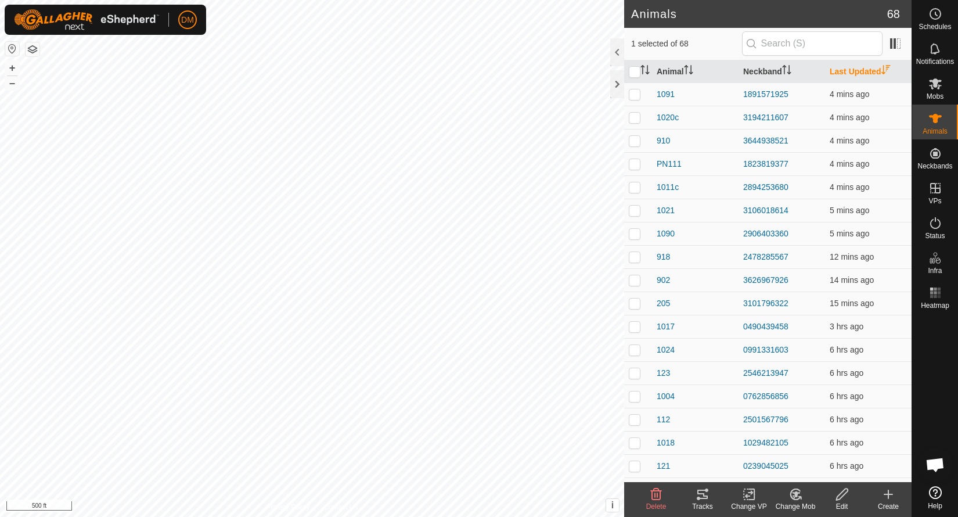
click at [940, 466] on span "Open chat" at bounding box center [935, 466] width 19 height 16
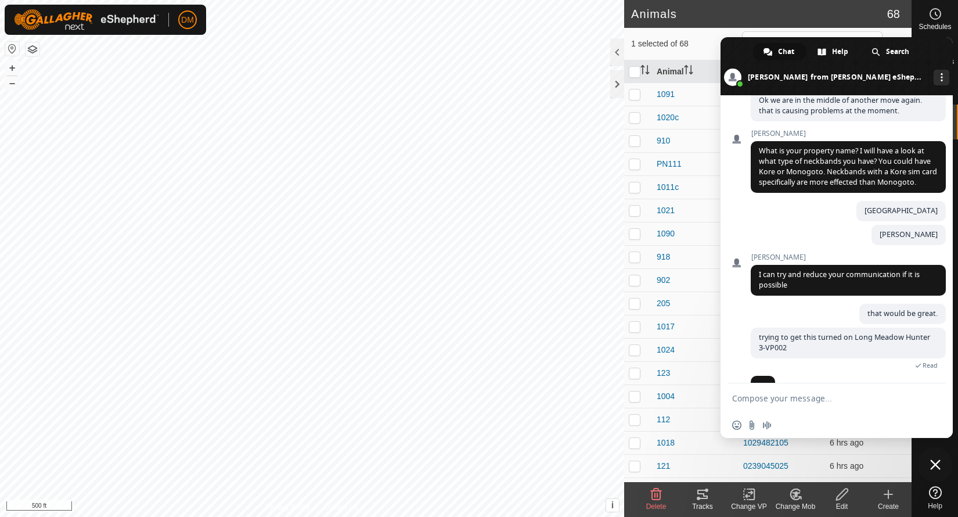
click at [833, 403] on textarea "Compose your message..." at bounding box center [824, 398] width 184 height 10
click at [796, 403] on textarea "Compose your message..." at bounding box center [824, 398] width 184 height 10
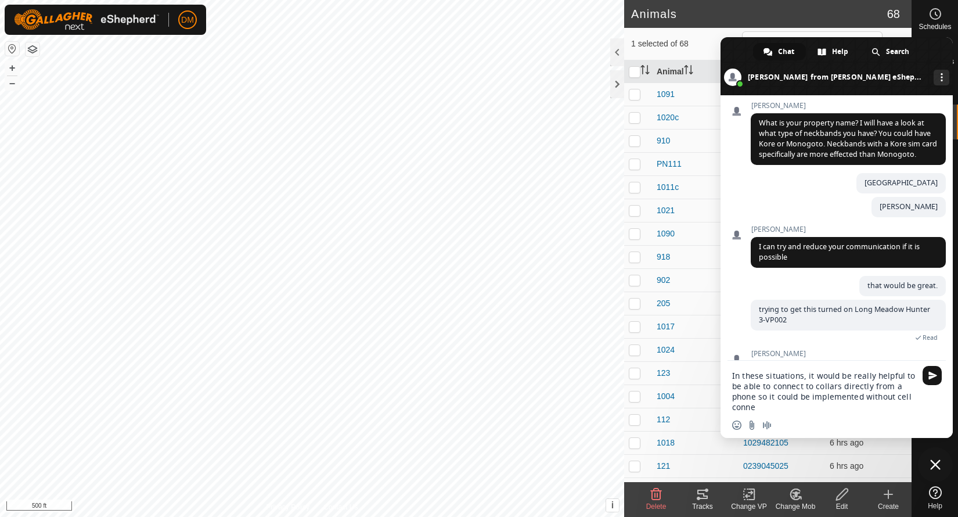
scroll to position [1448, 0]
type textarea "In these situations, it would be really helpful to be able to connect to collar…"
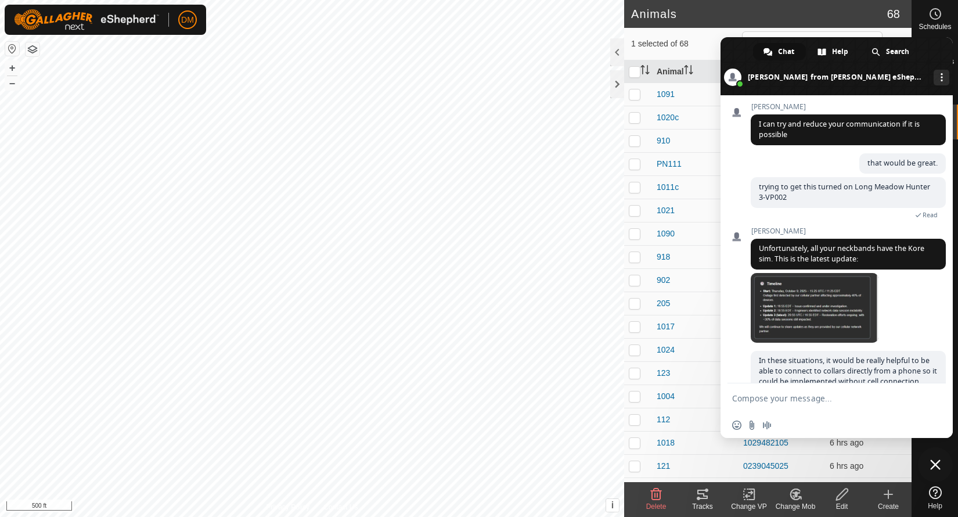
scroll to position [1593, 0]
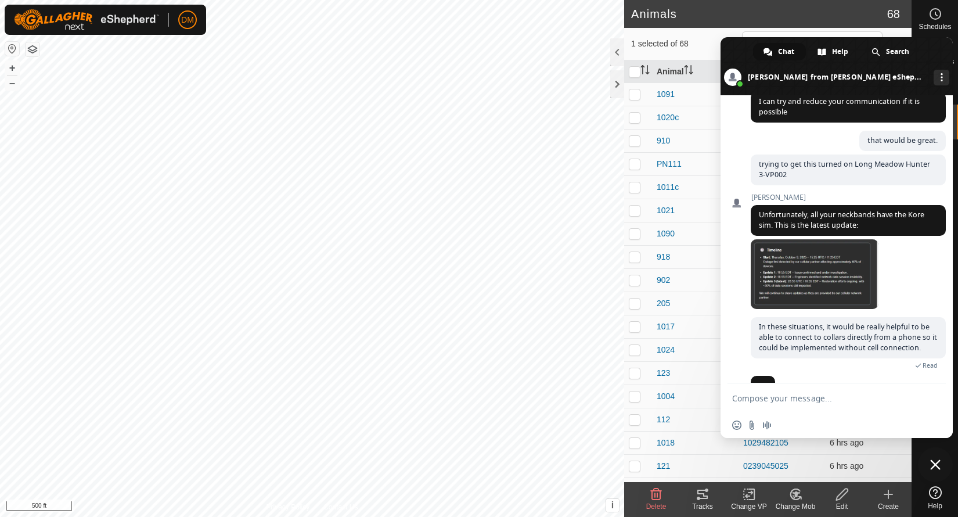
click at [824, 397] on textarea "Compose your message..." at bounding box center [824, 398] width 184 height 10
